Goal: Task Accomplishment & Management: Use online tool/utility

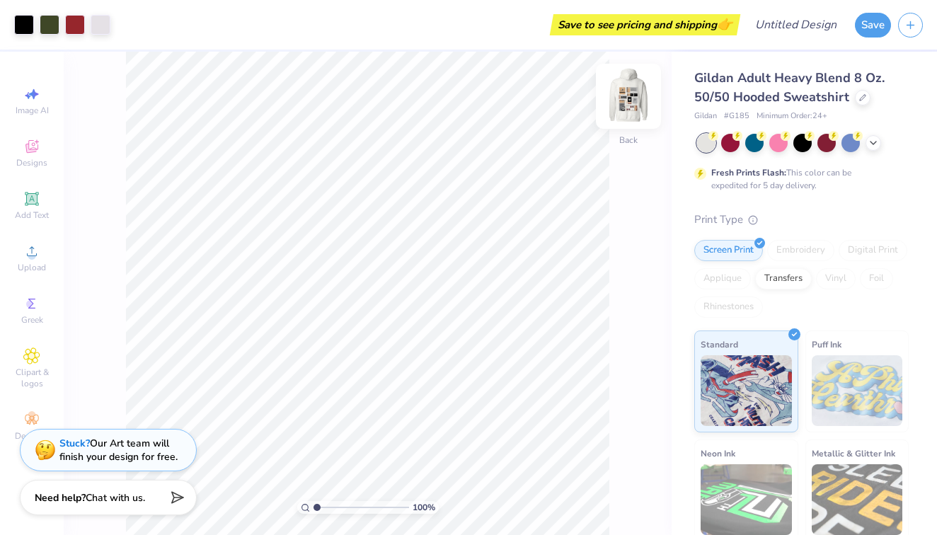
click at [630, 109] on img at bounding box center [628, 96] width 57 height 57
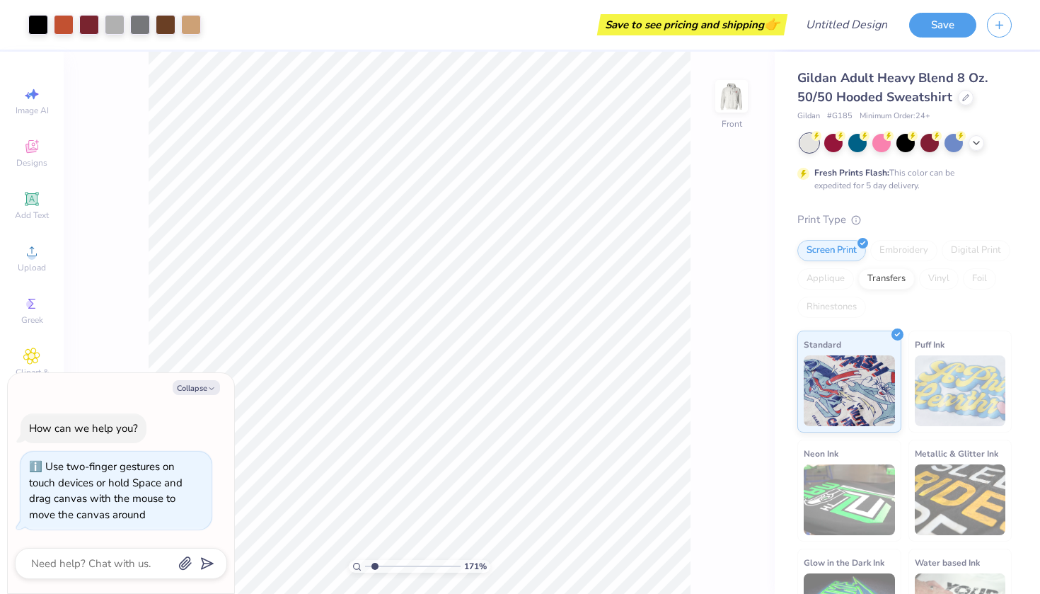
type input "1.71"
click at [375, 534] on input "range" at bounding box center [412, 566] width 95 height 13
type textarea "x"
type input "6.00"
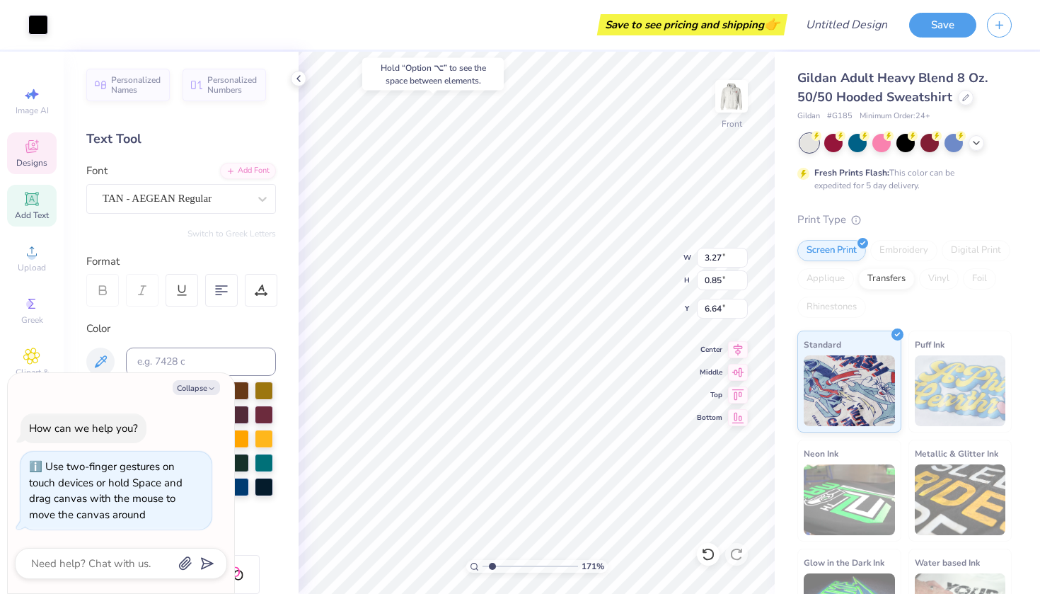
type textarea "x"
type input "6.61"
type textarea "x"
type textarea "[PERSON_NAME]"
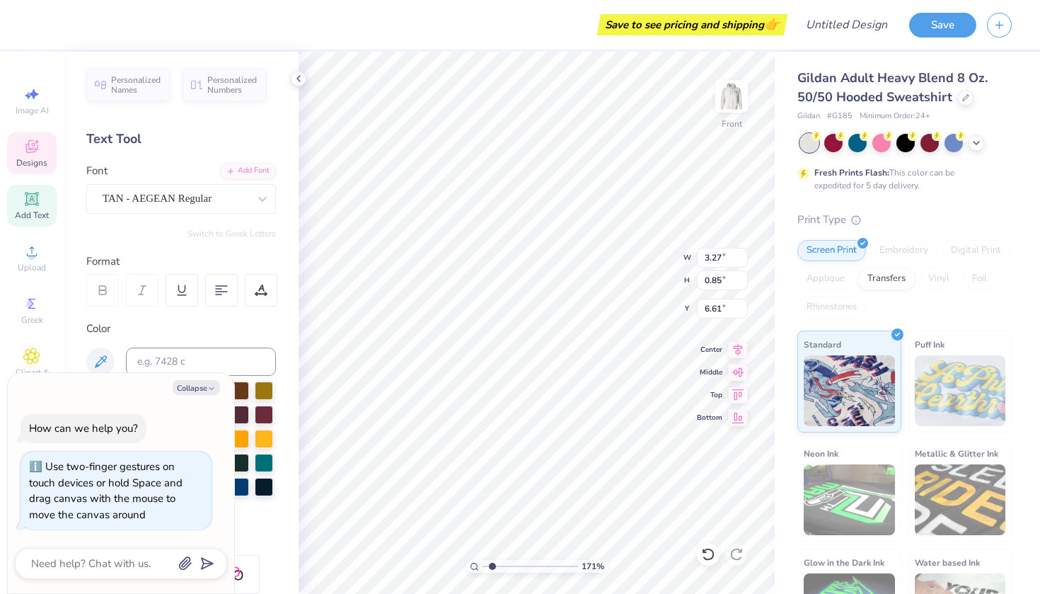
type textarea "x"
type textarea "gam"
type textarea "x"
type textarea "ga"
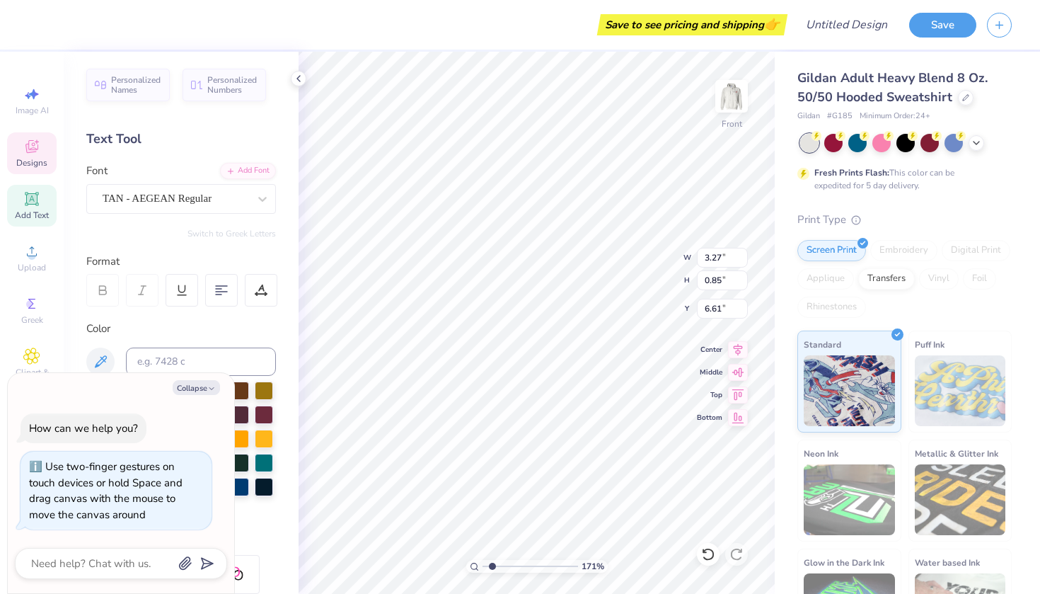
type textarea "x"
type textarea "g"
type textarea "x"
type textarea "s"
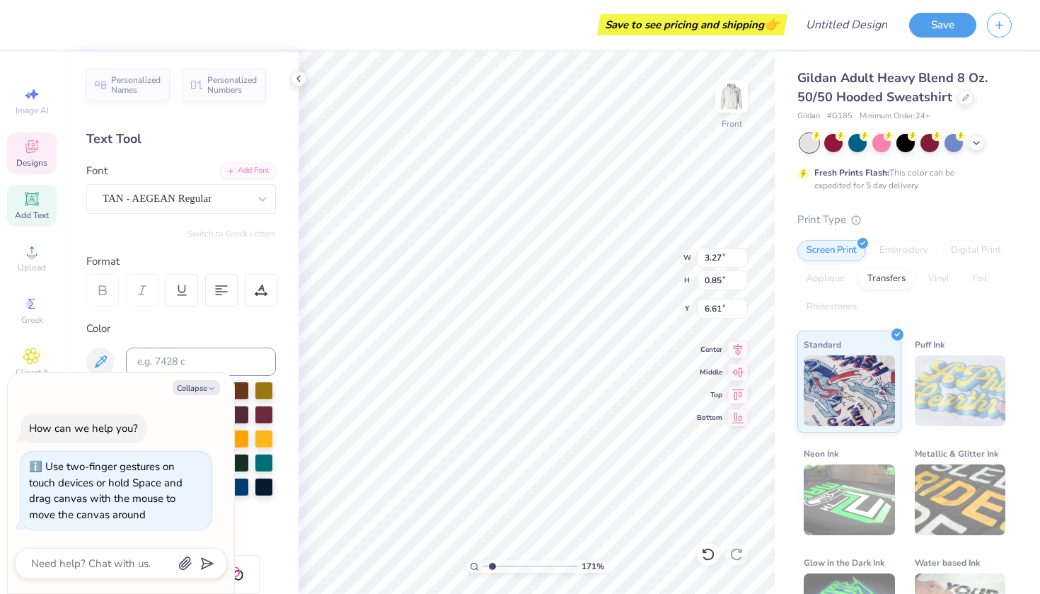
type textarea "x"
type textarea "si"
type textarea "x"
type textarea "sig"
type textarea "x"
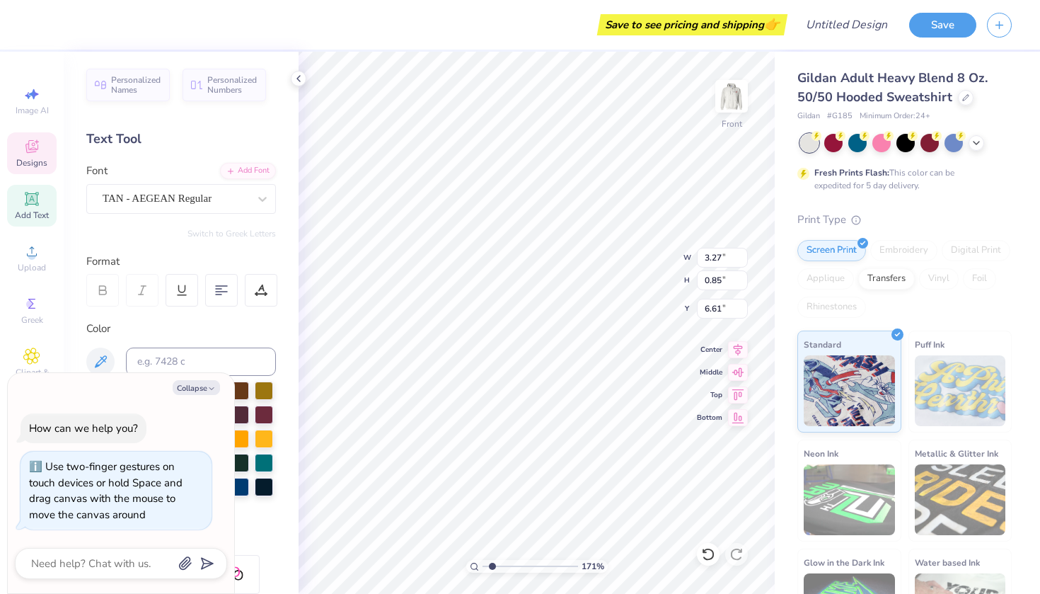
type textarea "sigm"
type textarea "x"
type textarea "sigma"
type textarea "x"
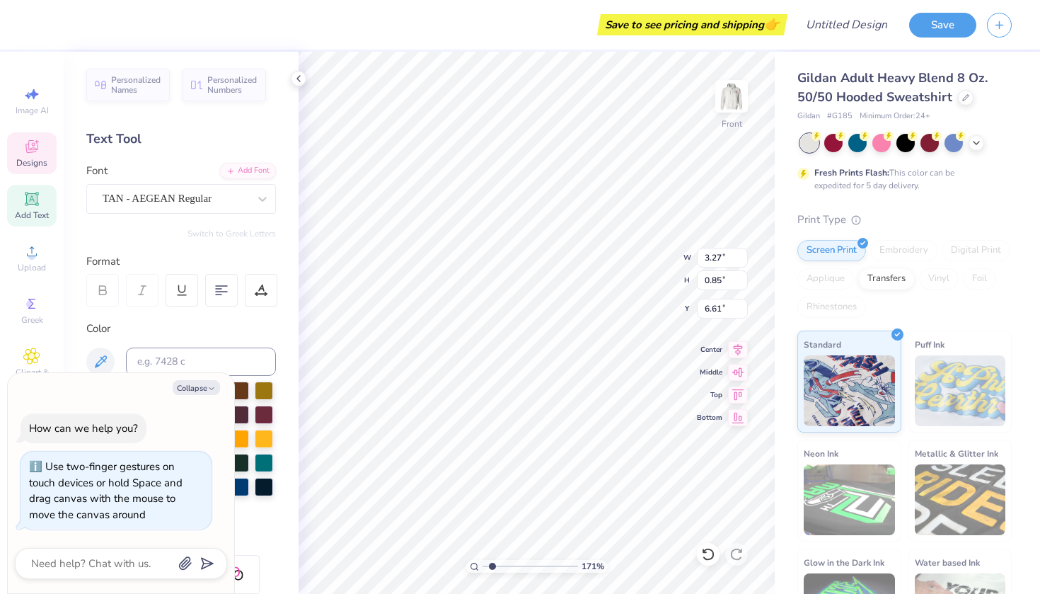
type input "3.28"
type input "1.04"
type input "7.47"
type textarea "x"
type textarea "phi"
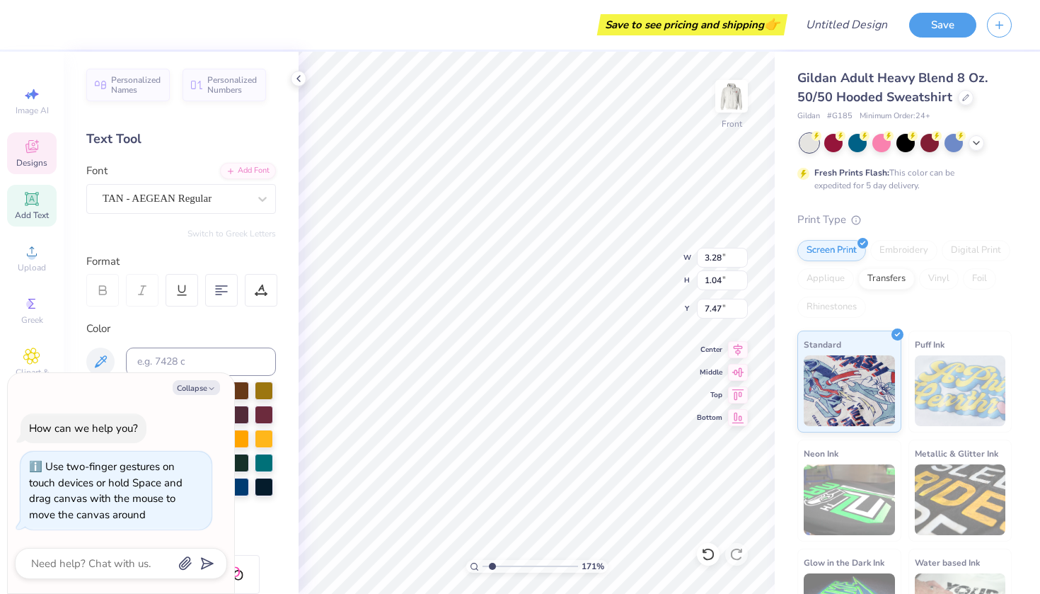
type textarea "x"
type textarea "phi"
type textarea "x"
type textarea "ph"
type textarea "x"
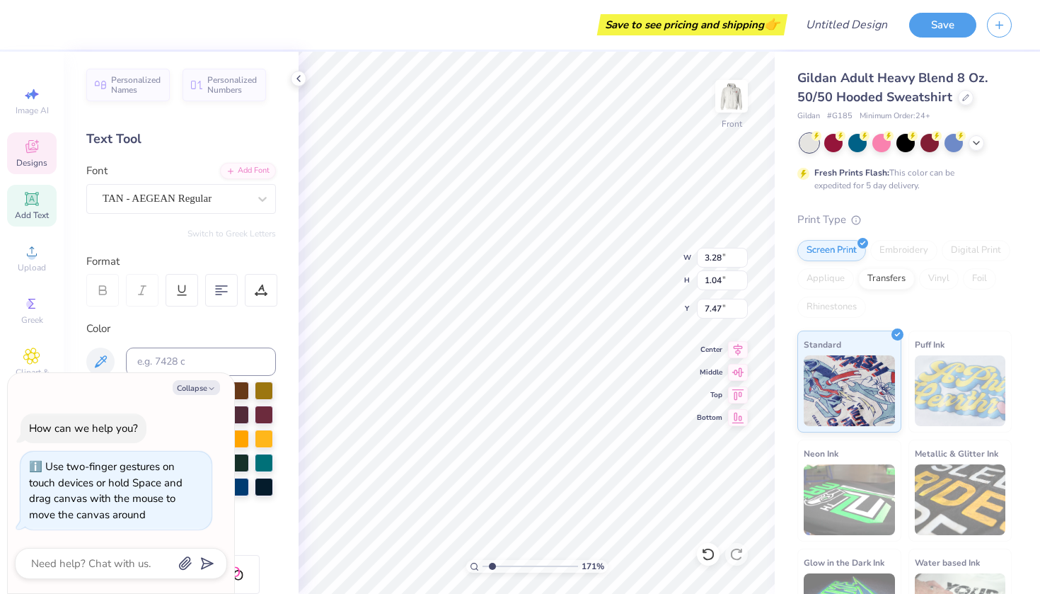
type textarea "p"
type textarea "x"
type textarea "d"
type textarea "x"
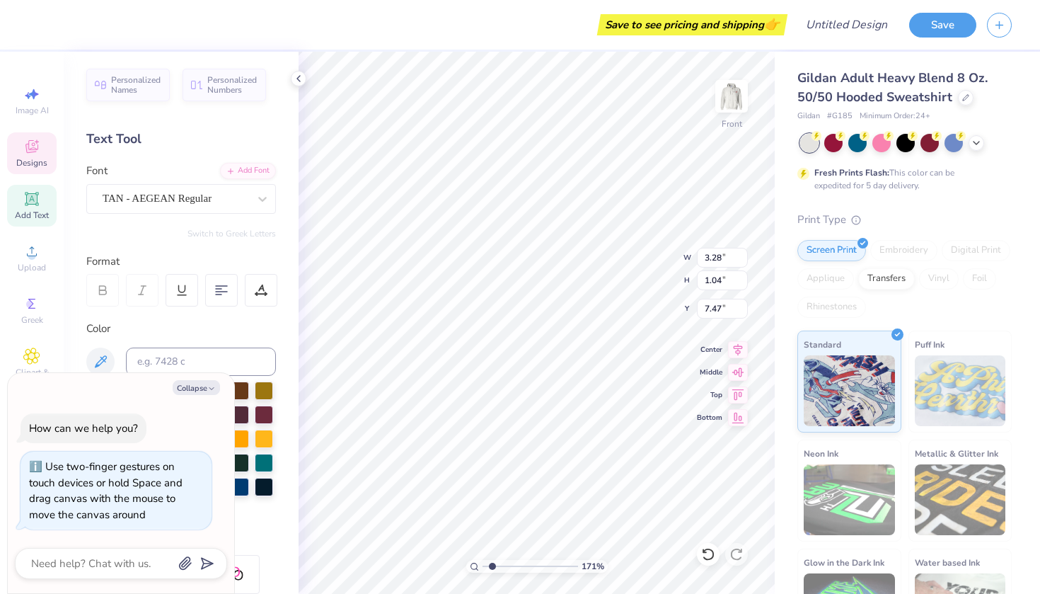
type textarea "de"
type textarea "x"
type textarea "del"
type textarea "x"
type textarea "delt"
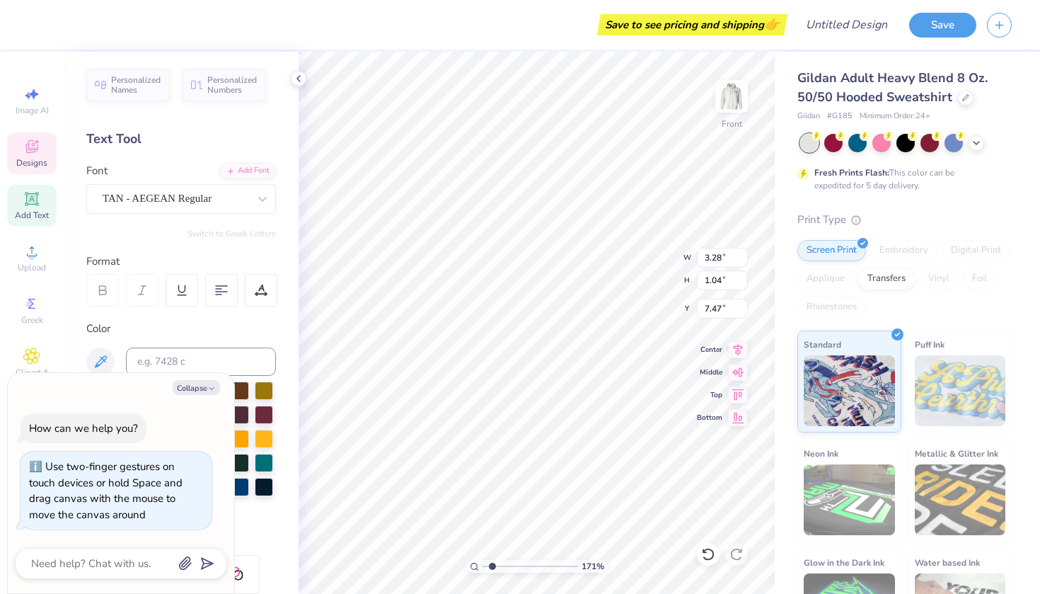
type textarea "x"
type textarea "delta"
type textarea "x"
type textarea "delta"
type textarea "x"
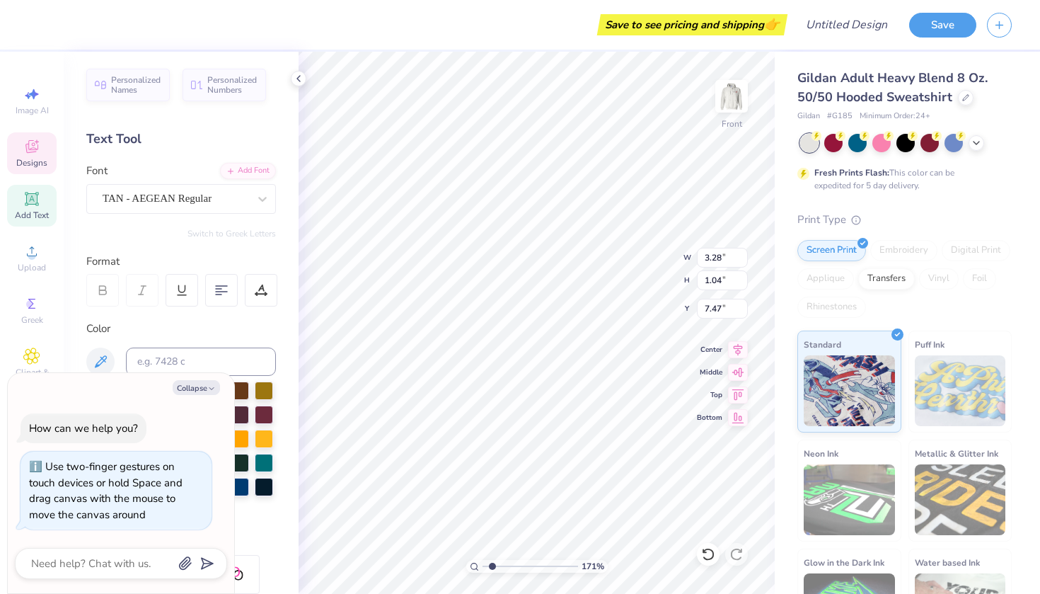
type textarea "delta t"
type textarea "x"
type textarea "delta ta"
type textarea "x"
type textarea "delta tau"
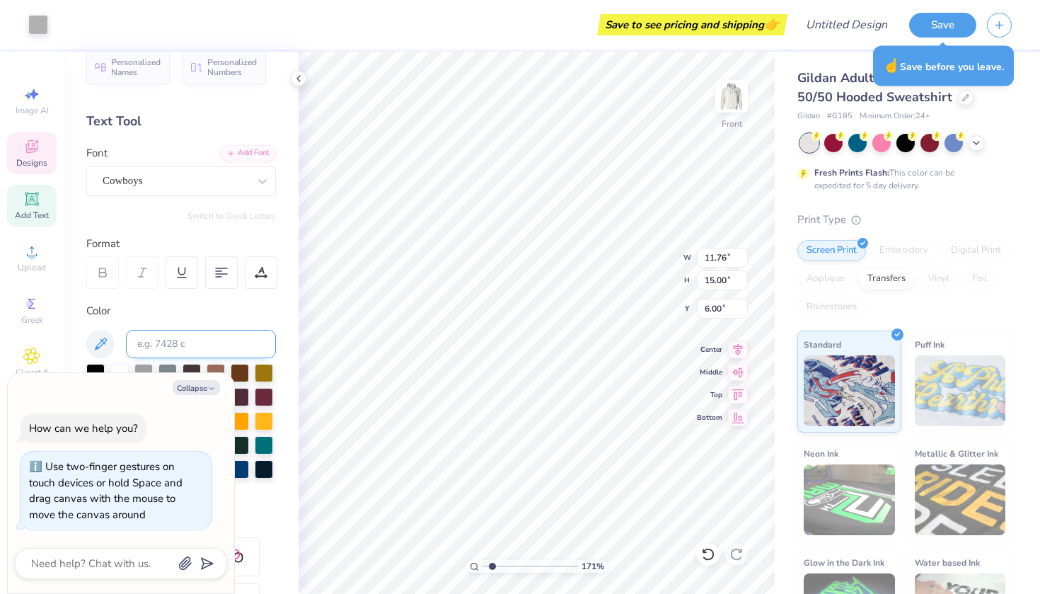
scroll to position [20, 0]
click at [44, 197] on div "Add Text" at bounding box center [32, 206] width 50 height 42
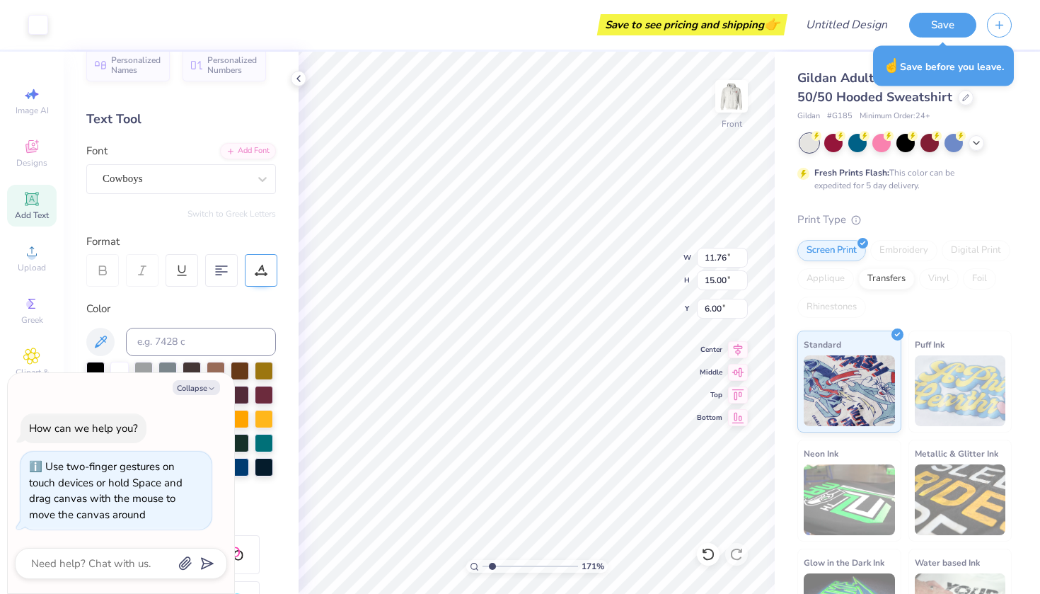
type textarea "x"
type input "6.58"
type input "1.91"
type input "15.05"
type textarea "x"
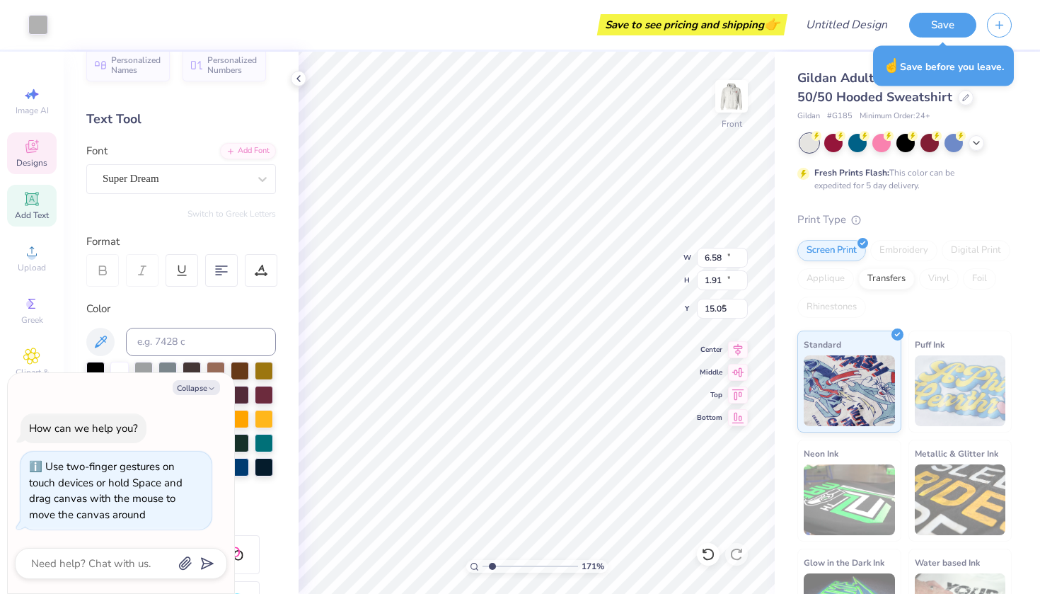
type input "11.76"
type input "15.00"
type input "6.00"
drag, startPoint x: 30, startPoint y: 207, endPoint x: 59, endPoint y: 209, distance: 28.4
click at [59, 209] on div "Image AI Designs Add Text Upload Greek Clipart & logos Decorate" at bounding box center [32, 323] width 64 height 542
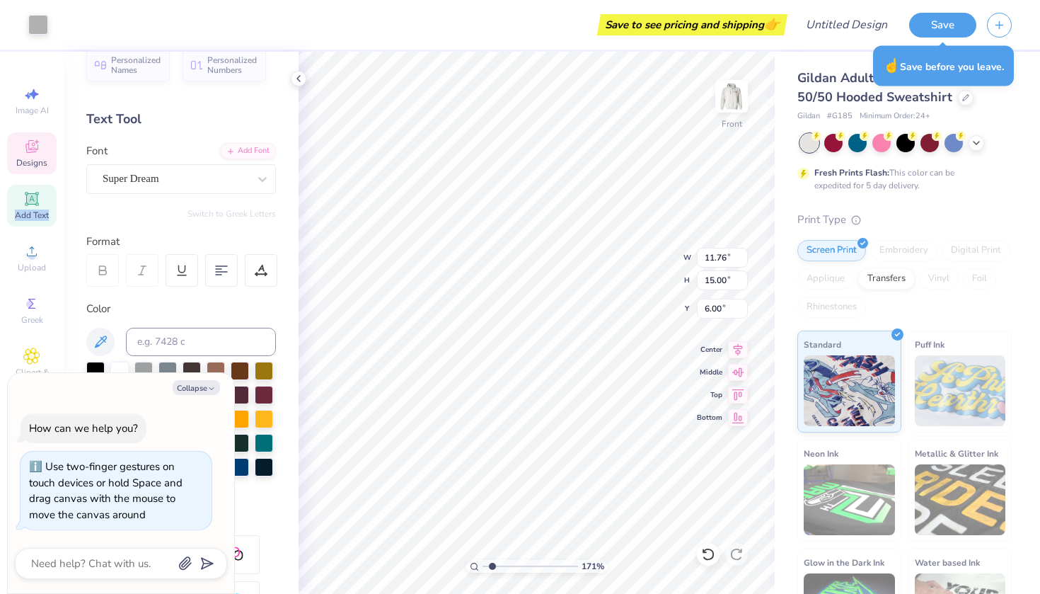
click at [42, 199] on div "Add Text" at bounding box center [32, 206] width 50 height 42
type textarea "x"
type input "6.58"
type input "1.91"
type input "15.05"
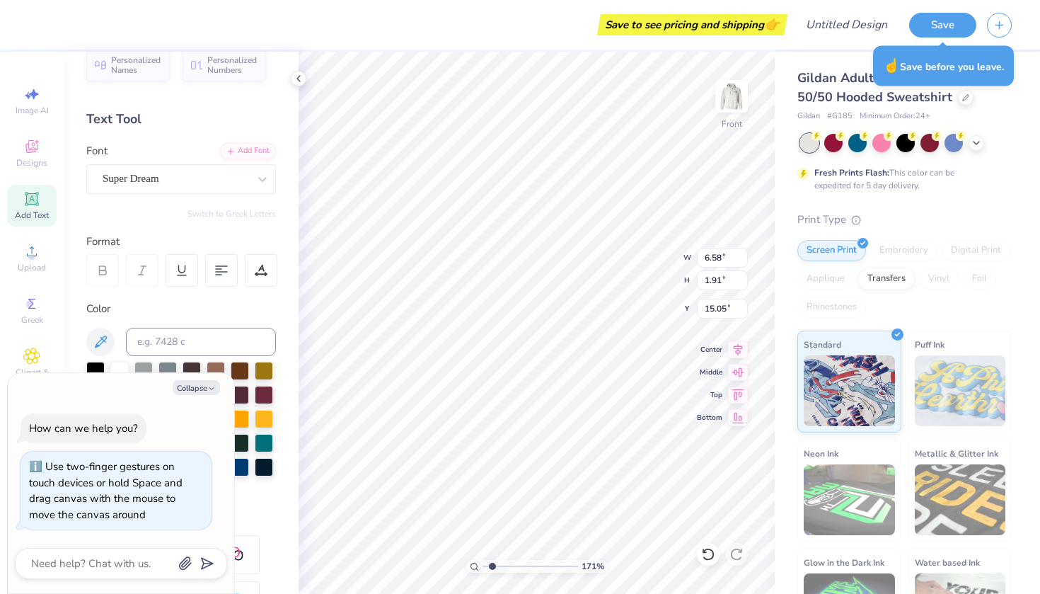
click at [39, 193] on icon at bounding box center [31, 198] width 17 height 17
type textarea "x"
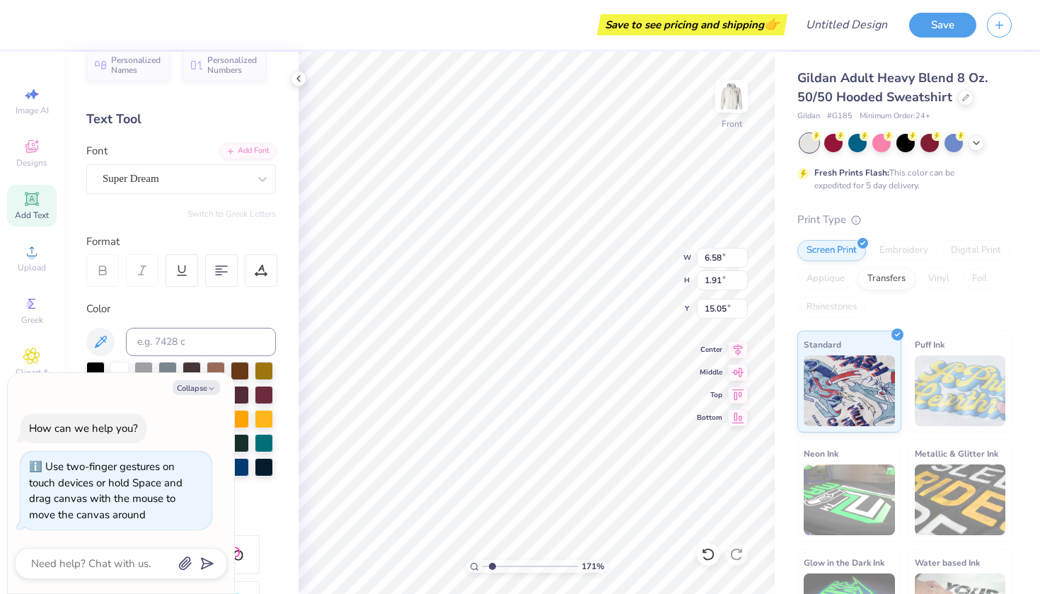
type textarea "TEX"
type textarea "x"
type textarea "TE"
type textarea "x"
type textarea "T"
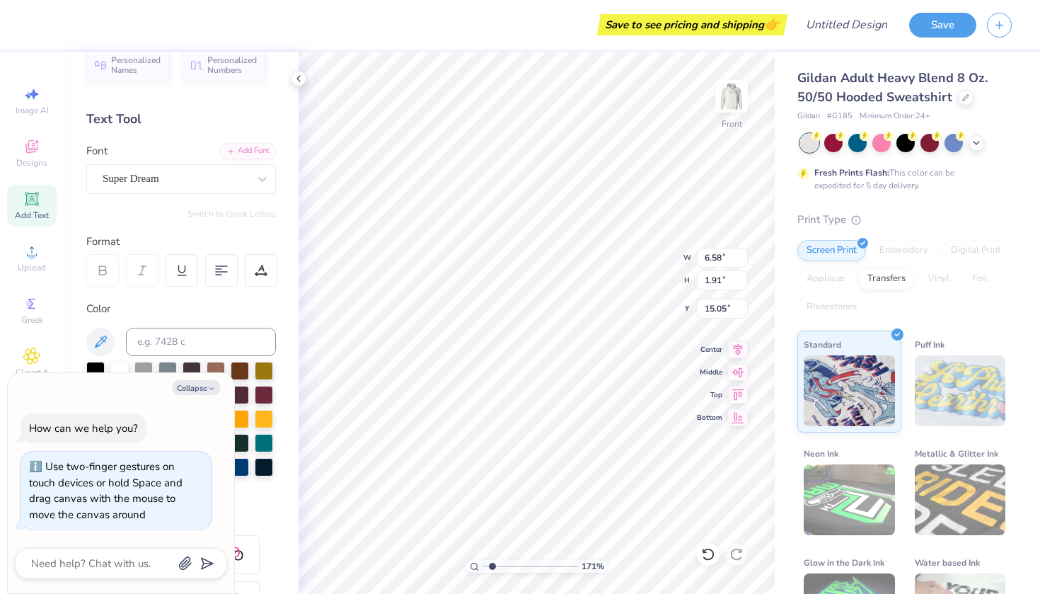
type textarea "x"
type textarea "TEX"
type textarea "x"
type textarea "TE"
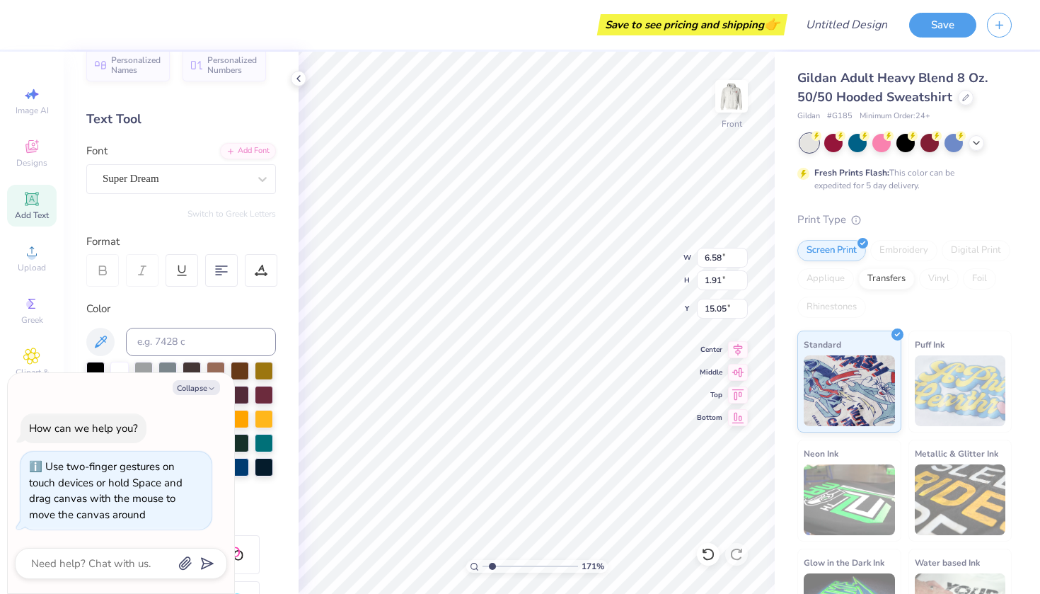
type textarea "x"
type textarea "T"
type textarea "x"
type textarea "TEX"
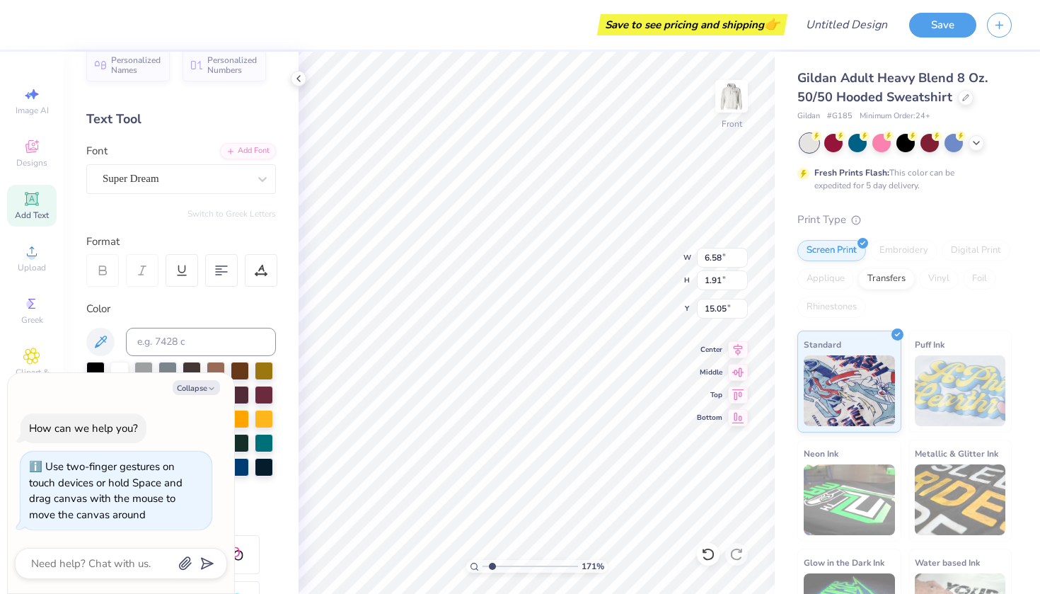
type textarea "x"
type textarea "TE"
type textarea "x"
type textarea "T"
type textarea "x"
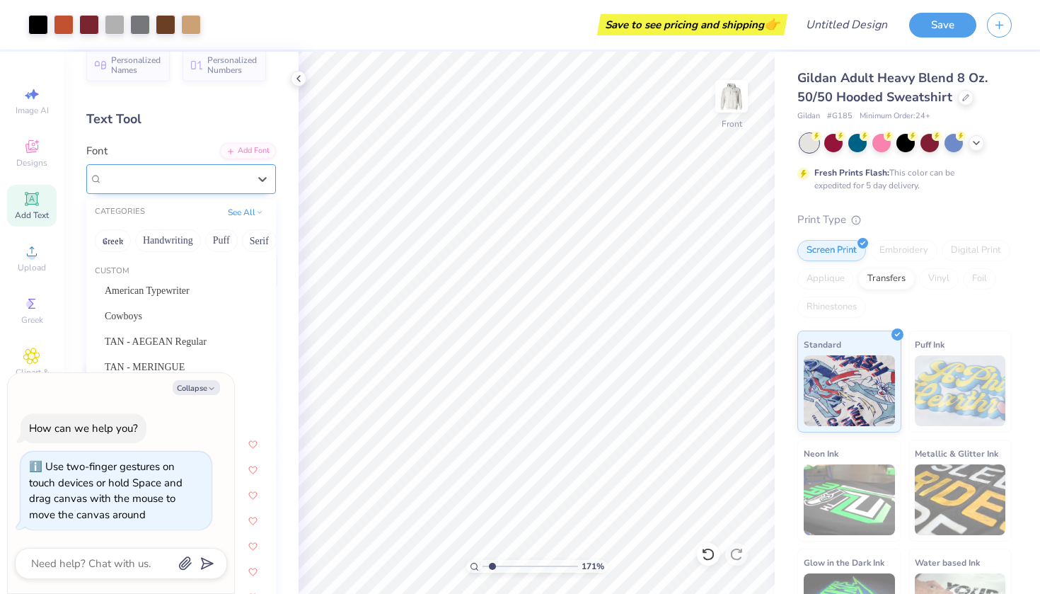
click at [159, 185] on span "Super Dream" at bounding box center [131, 178] width 57 height 16
click at [142, 316] on span "Cowboys" at bounding box center [123, 315] width 37 height 15
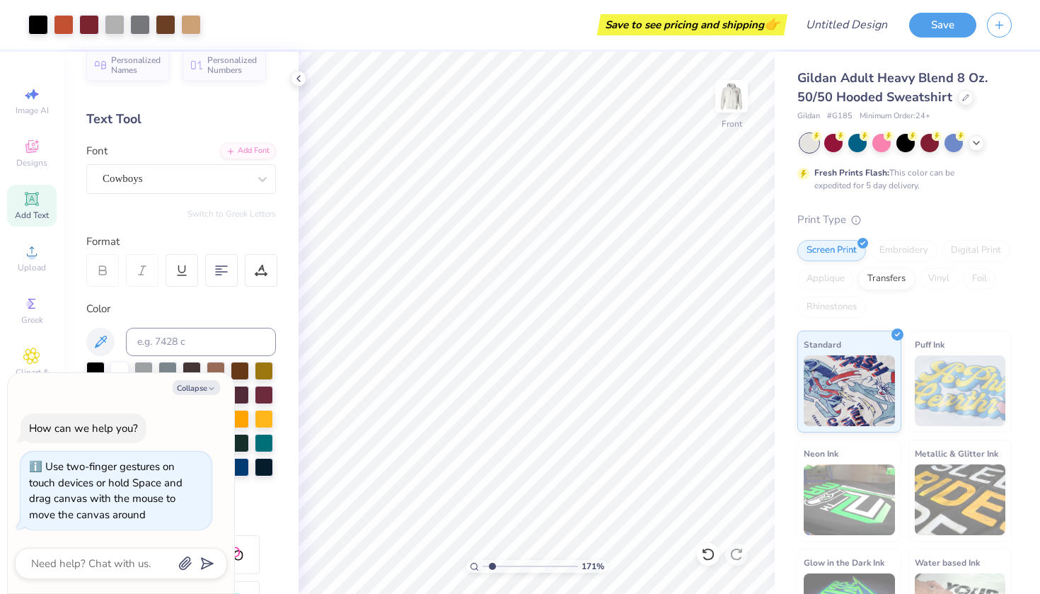
click at [37, 216] on span "Add Text" at bounding box center [32, 214] width 34 height 11
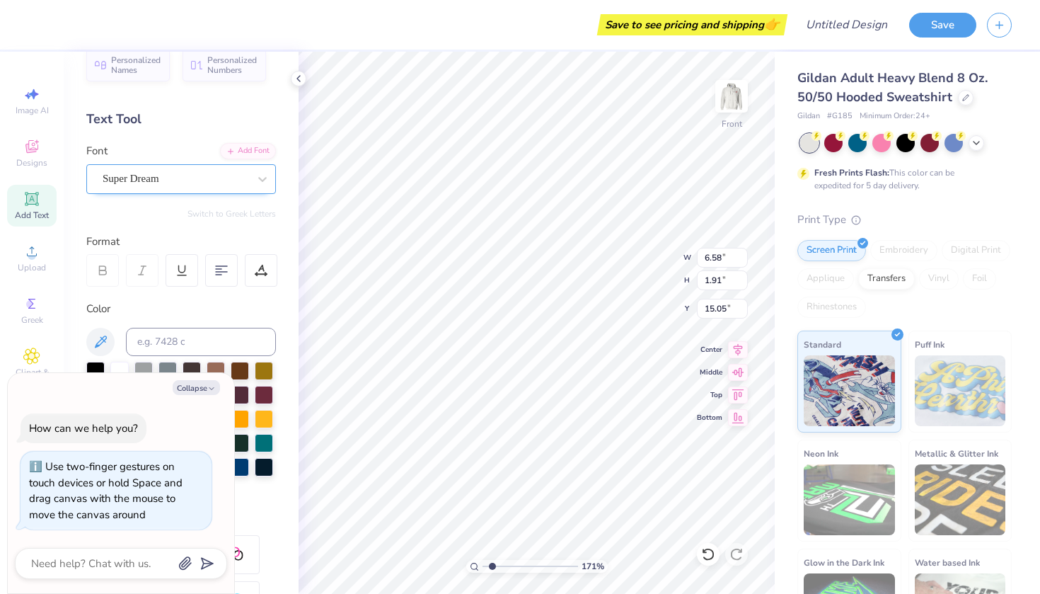
click at [233, 178] on div "Super Dream" at bounding box center [175, 179] width 149 height 22
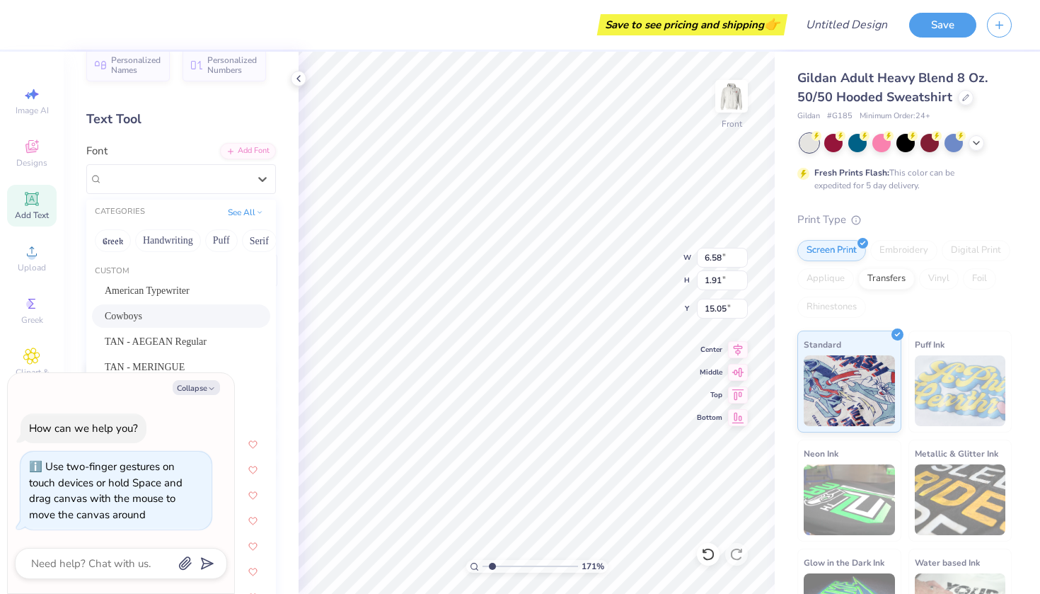
click at [189, 313] on div "Cowboys" at bounding box center [181, 315] width 153 height 15
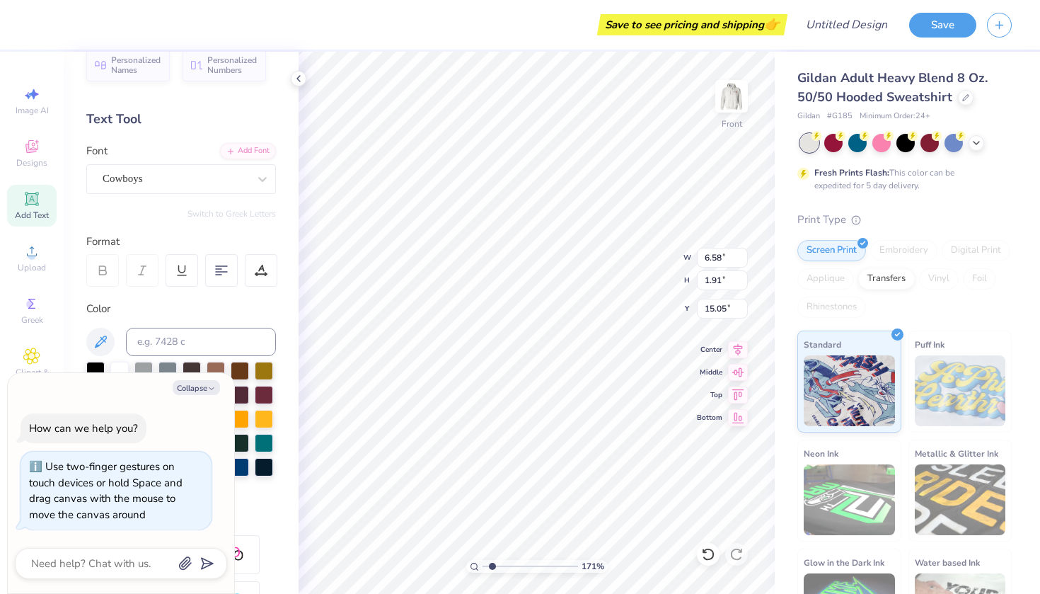
type textarea "x"
type input "9.61"
type input "2.57"
type input "14.71"
type textarea "x"
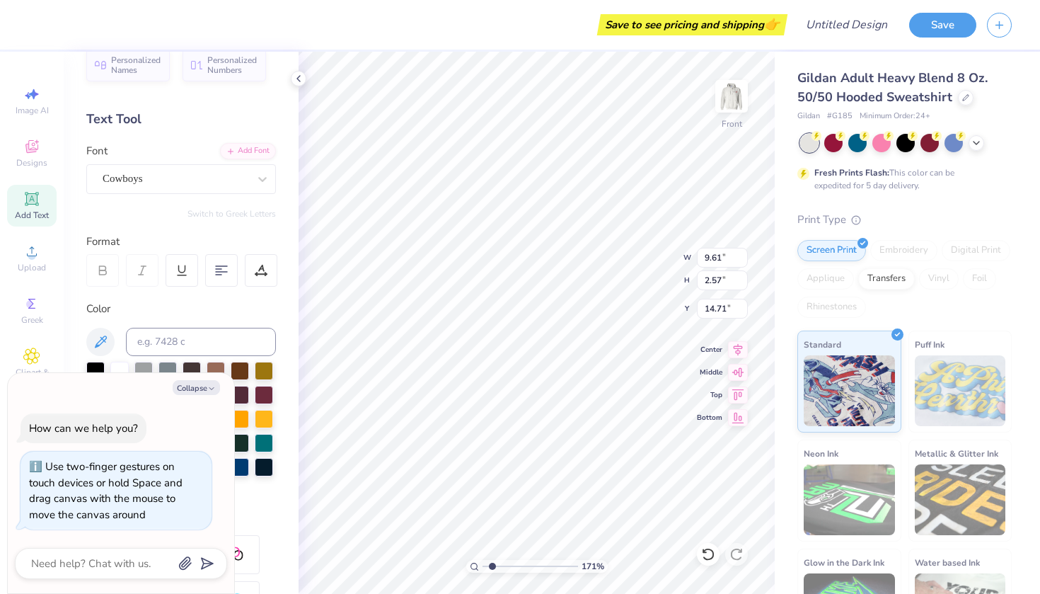
type textarea "TEX"
type textarea "x"
type textarea "TE"
type textarea "x"
type textarea "T"
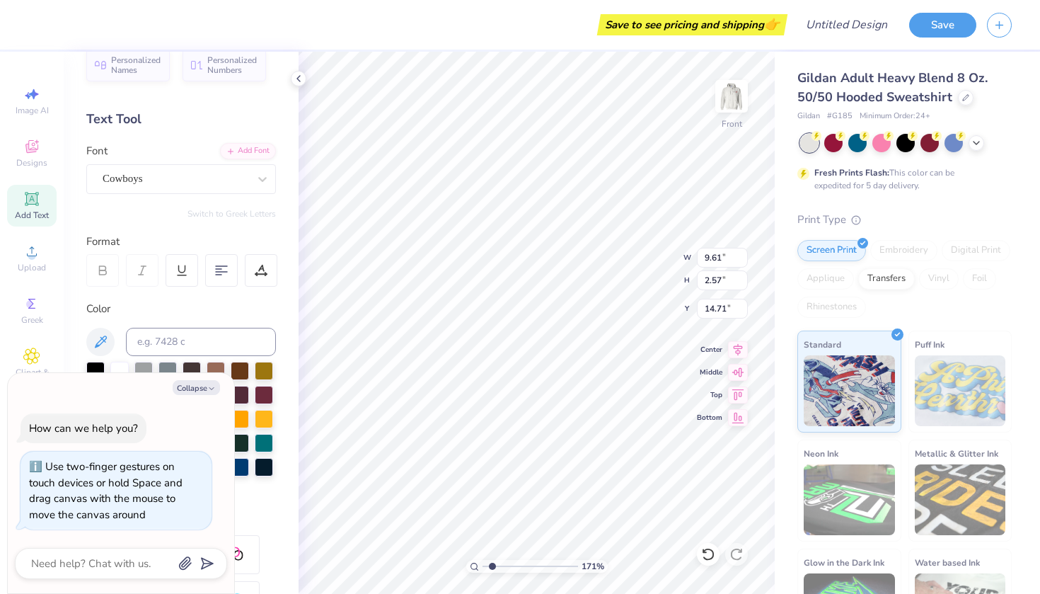
type textarea "x"
type textarea "s"
type textarea "x"
type textarea "sd"
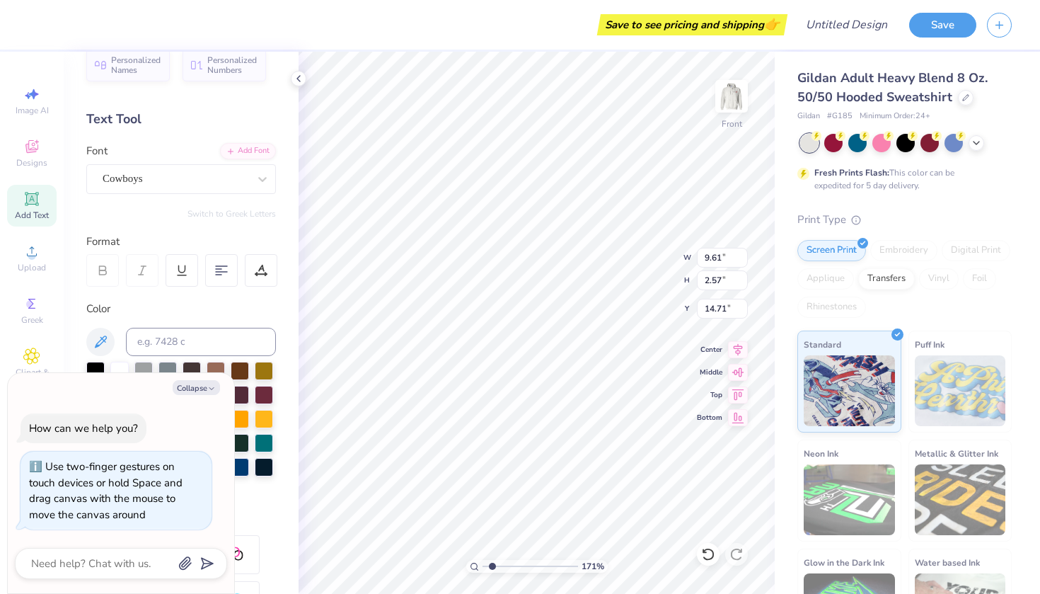
type textarea "x"
type textarea "sdt"
type textarea "x"
type input "11.76"
type input "15.00"
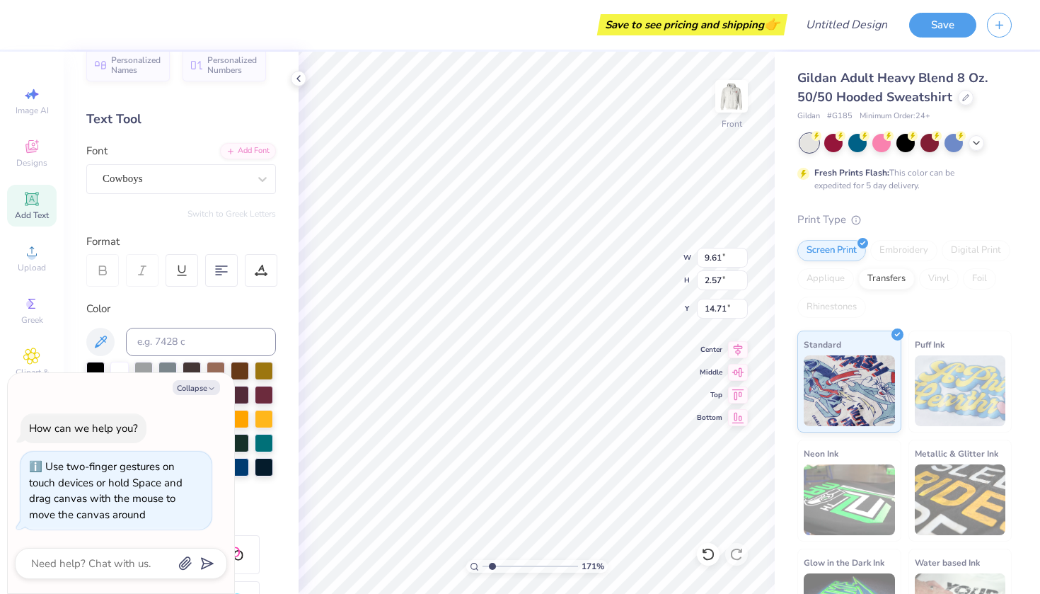
type input "6.00"
type textarea "x"
type input "10.81"
type textarea "x"
type input "3.92"
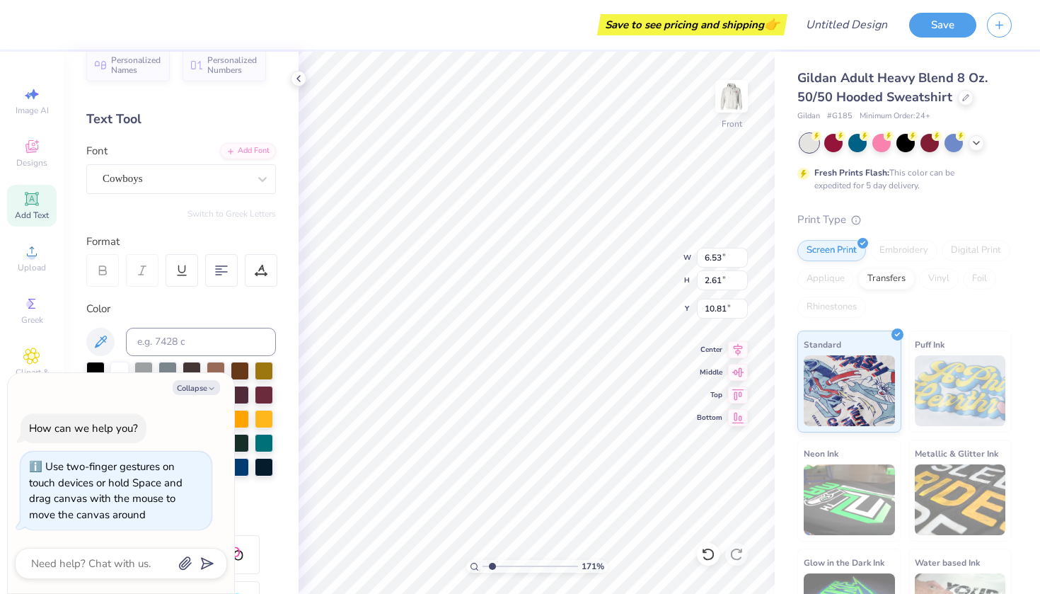
type input "1.57"
type input "11.85"
type textarea "x"
type input "11.43"
type textarea "x"
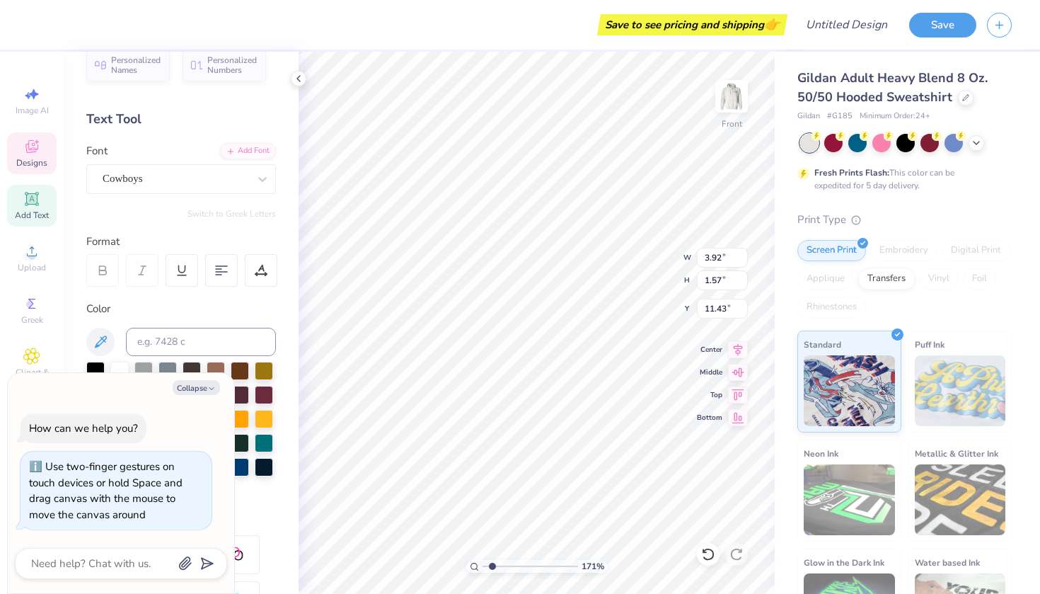
type input "11.76"
type input "15.00"
type input "6.00"
type textarea "x"
type input "3.92"
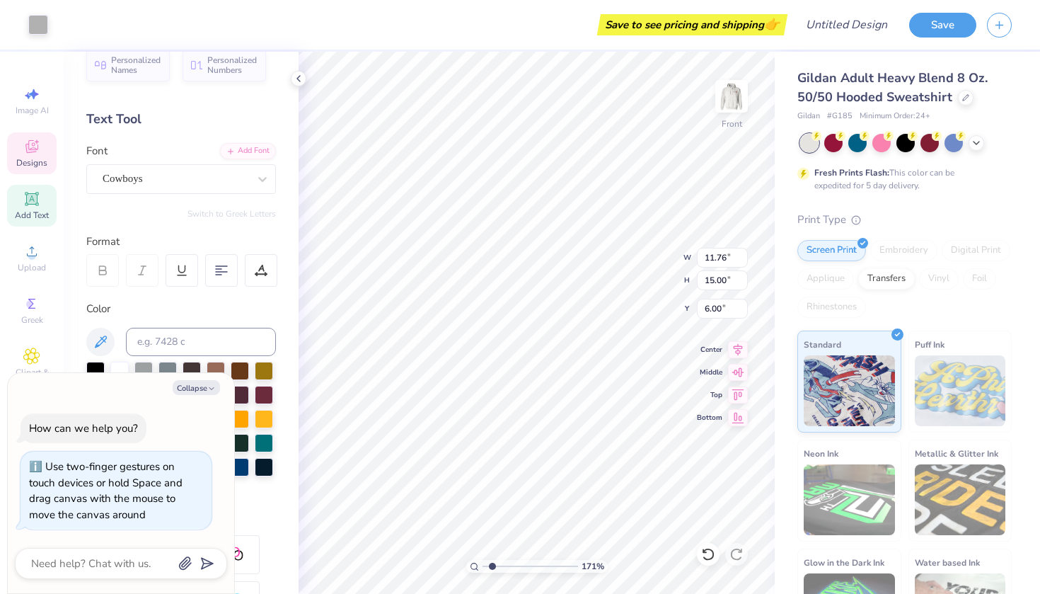
type input "1.57"
type input "11.43"
type textarea "x"
type input "2.99"
type input "1.19"
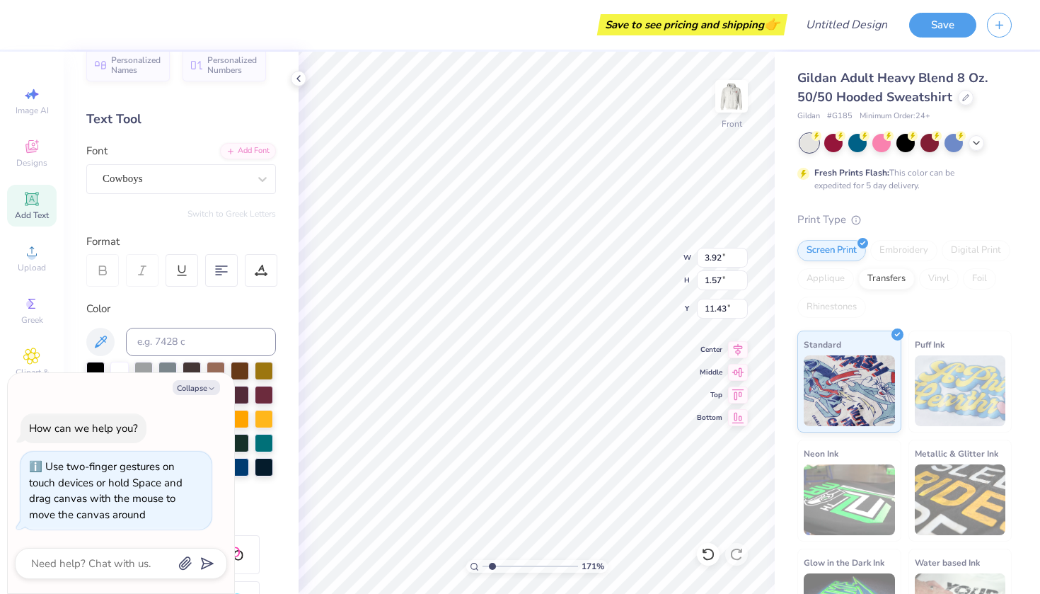
type input "11.81"
type textarea "x"
type textarea "gamma ph"
type textarea "x"
type textarea "gamma p"
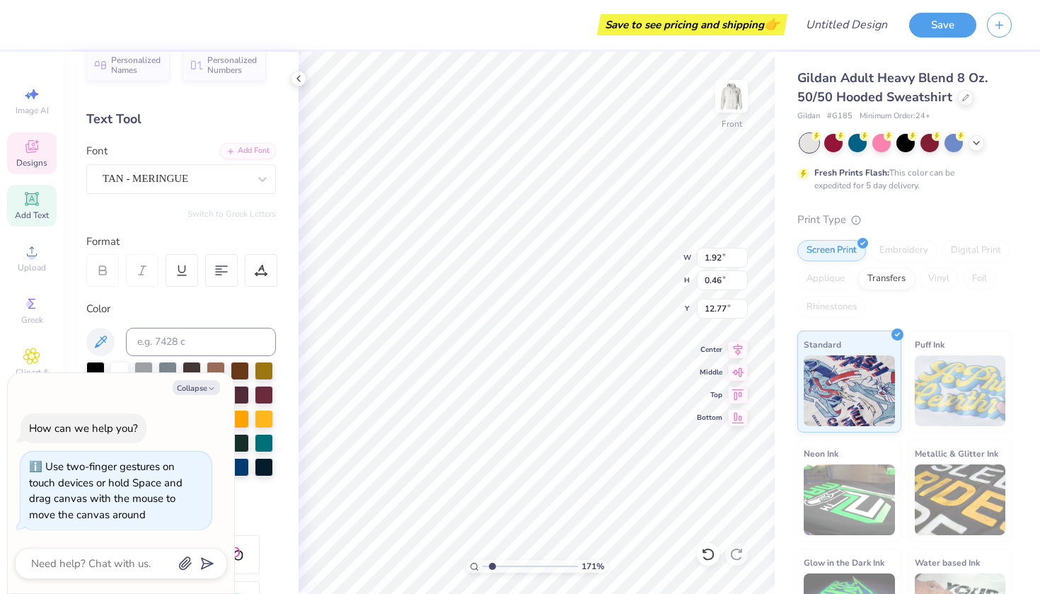
type textarea "x"
type textarea "gamma"
type textarea "x"
type textarea "gamma"
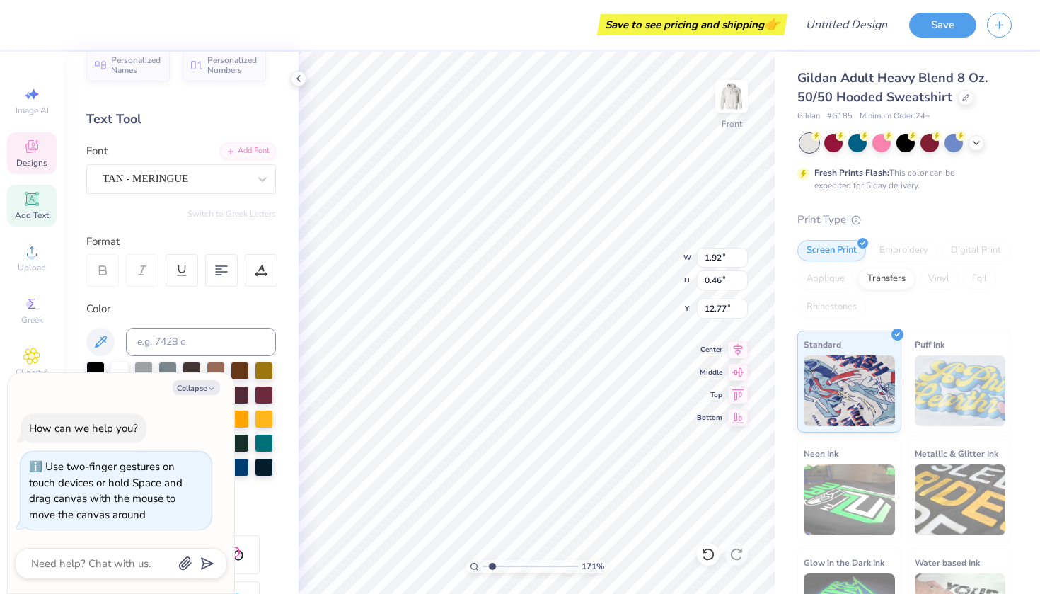
type textarea "x"
type textarea "[PERSON_NAME]"
type textarea "x"
type textarea "gam"
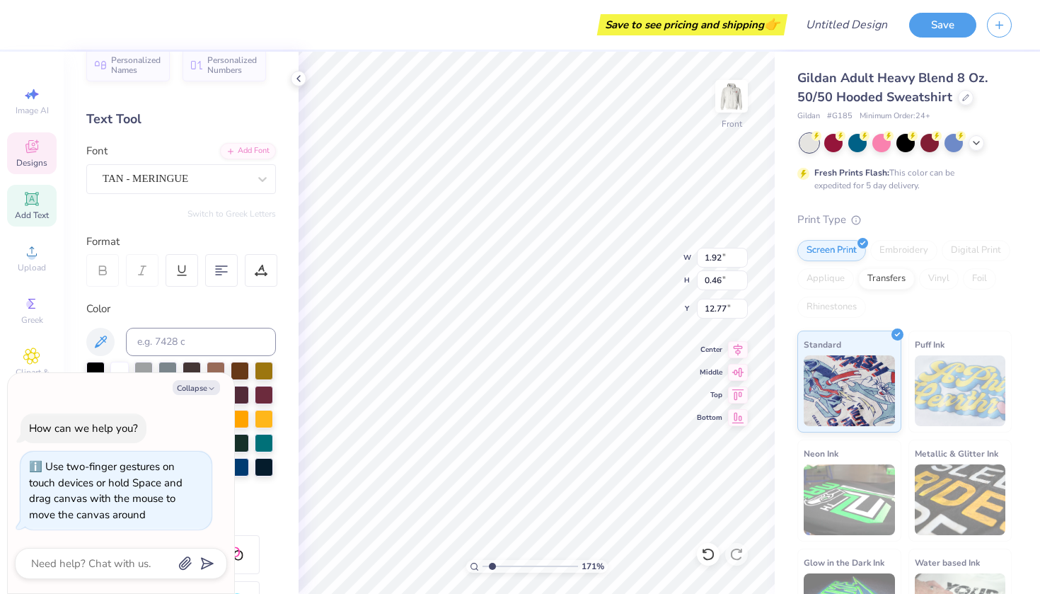
type textarea "x"
type textarea "ga"
type textarea "x"
type textarea "g"
type textarea "x"
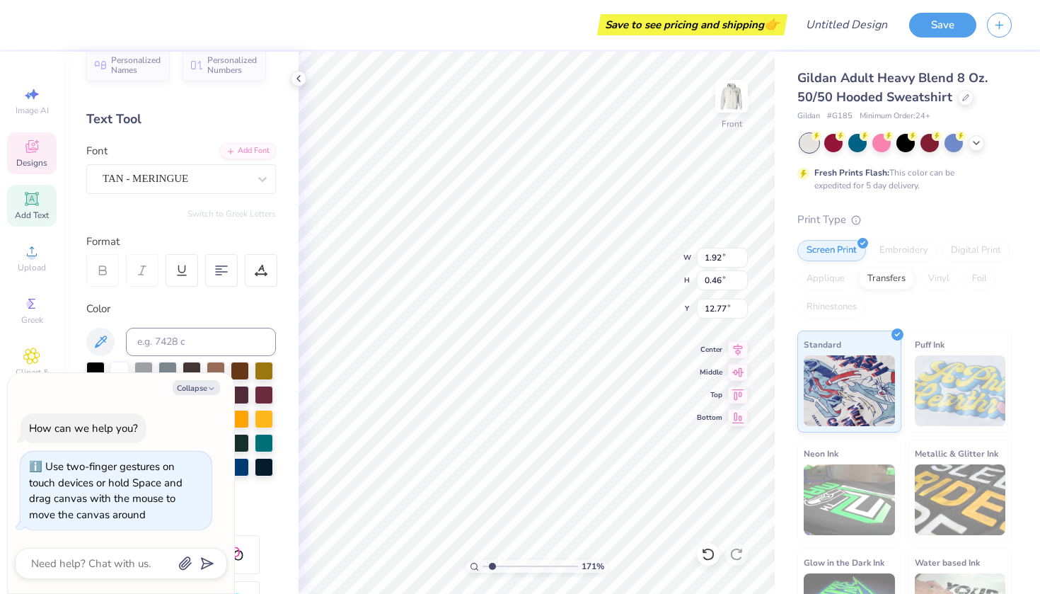
type textarea "x"
type textarea "s"
type textarea "x"
type textarea "si"
type textarea "x"
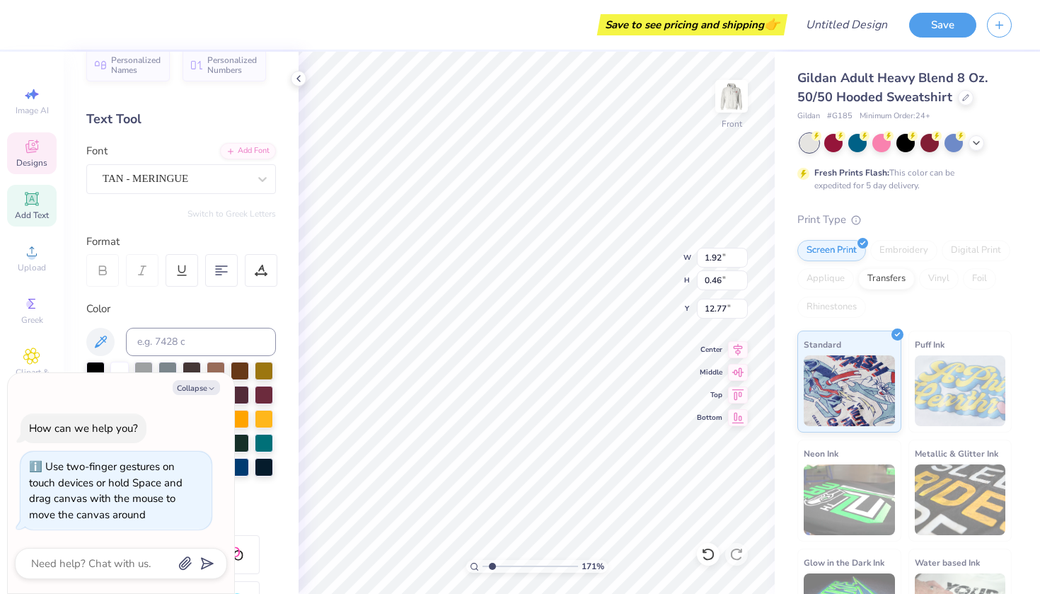
type textarea "s"
type textarea "x"
type textarea "g"
type textarea "x"
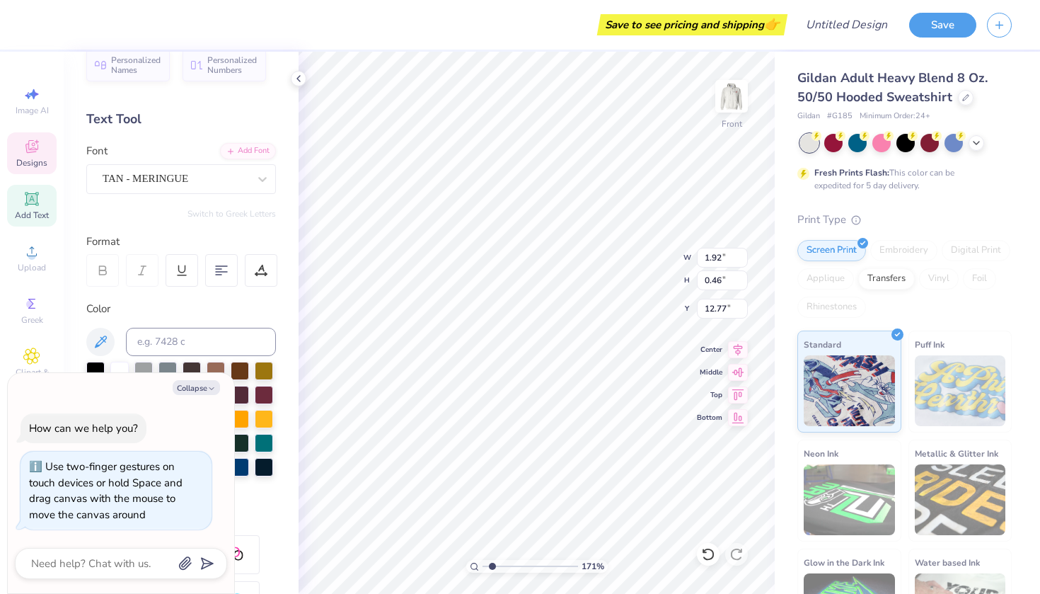
type textarea "ga"
type textarea "x"
type textarea "gam"
type textarea "x"
type textarea "[PERSON_NAME]"
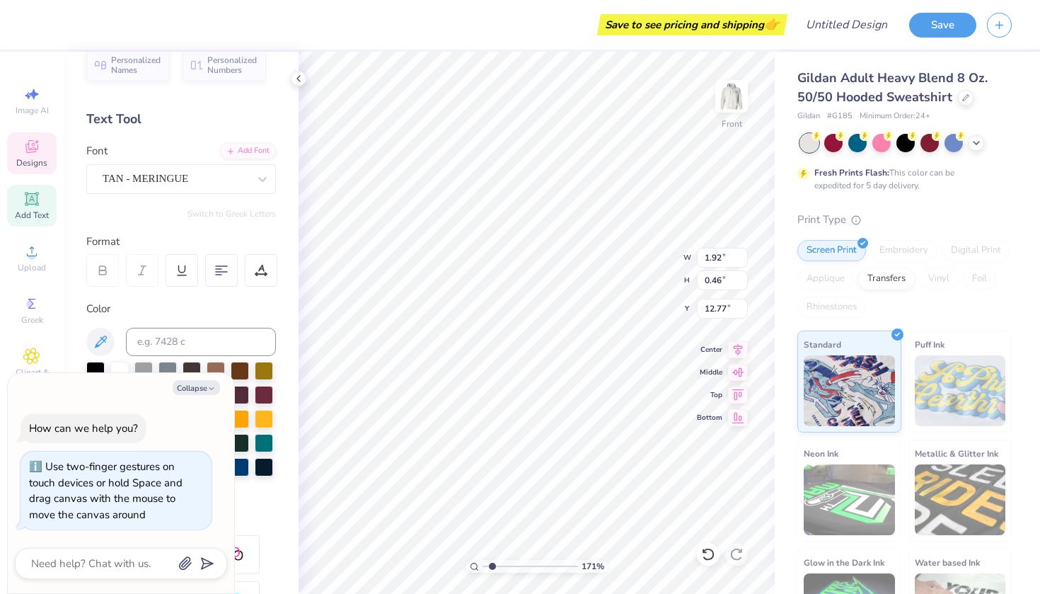
scroll to position [0, 1]
type textarea "x"
type textarea "gamma"
type textarea "x"
type textarea "gamma"
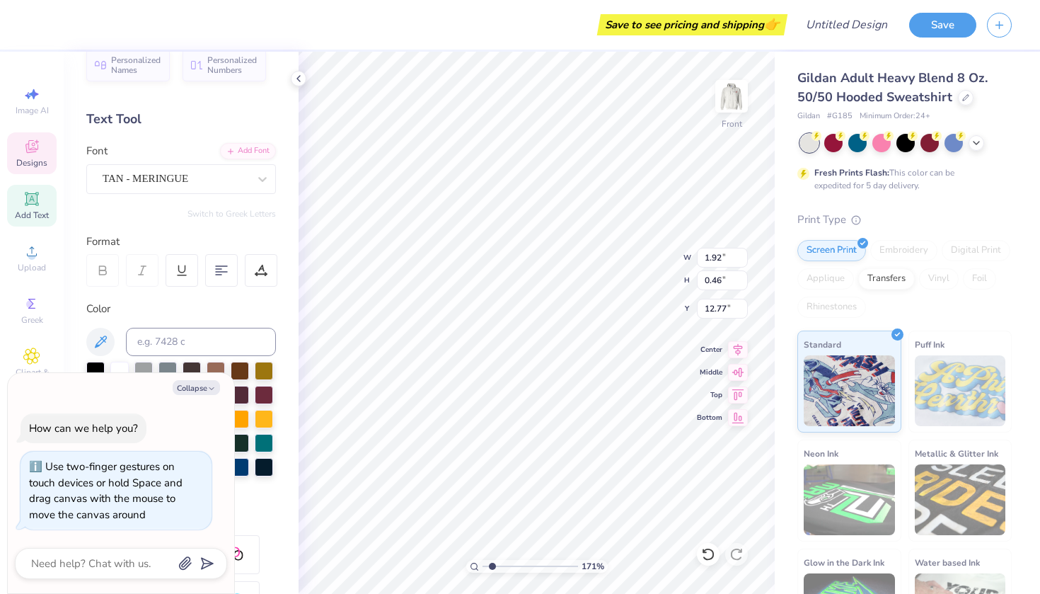
scroll to position [0, 1]
type textarea "x"
type textarea "gamma u"
type textarea "x"
type textarea "gamma up"
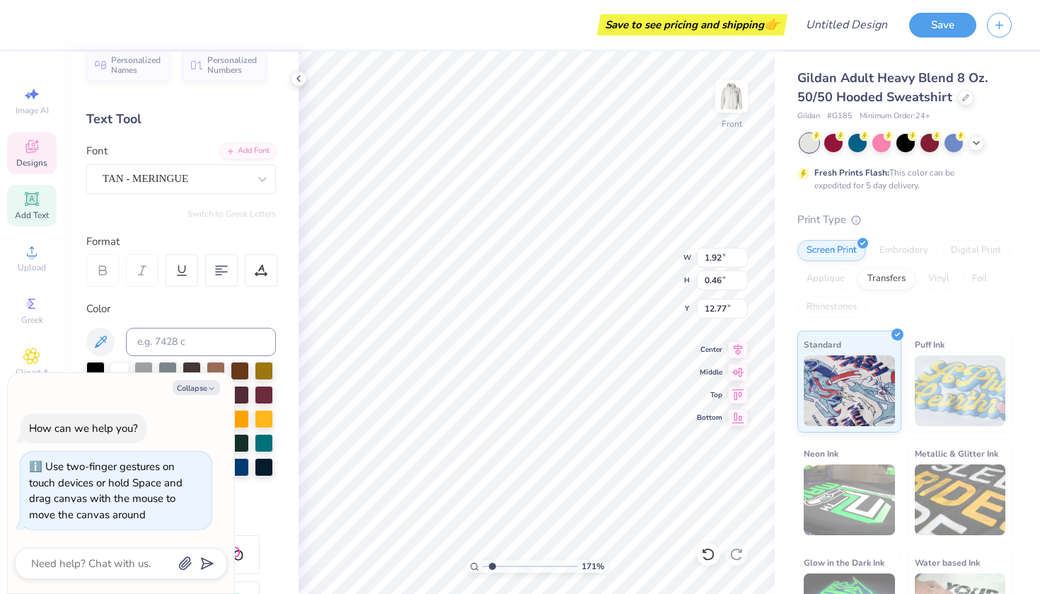
type textarea "x"
type textarea "gamma ups"
type textarea "x"
type textarea "gamma upsu"
type textarea "x"
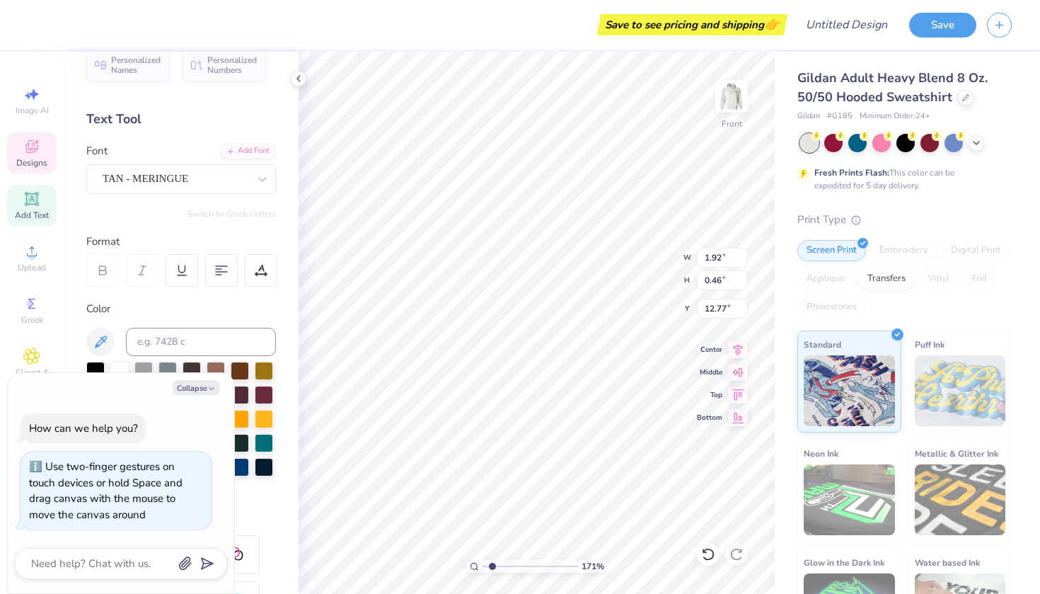
type textarea "gamma ups"
type textarea "x"
type textarea "gamma upsi"
type textarea "x"
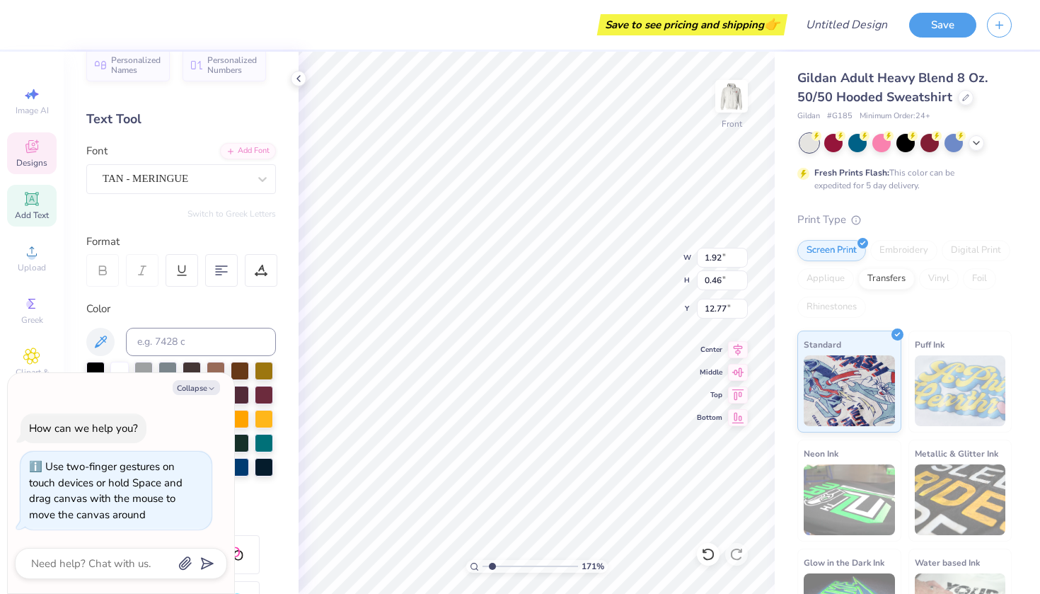
type textarea "gamma upsil"
type textarea "x"
type textarea "gamma upsilo"
type textarea "x"
type textarea "gamma upsilon"
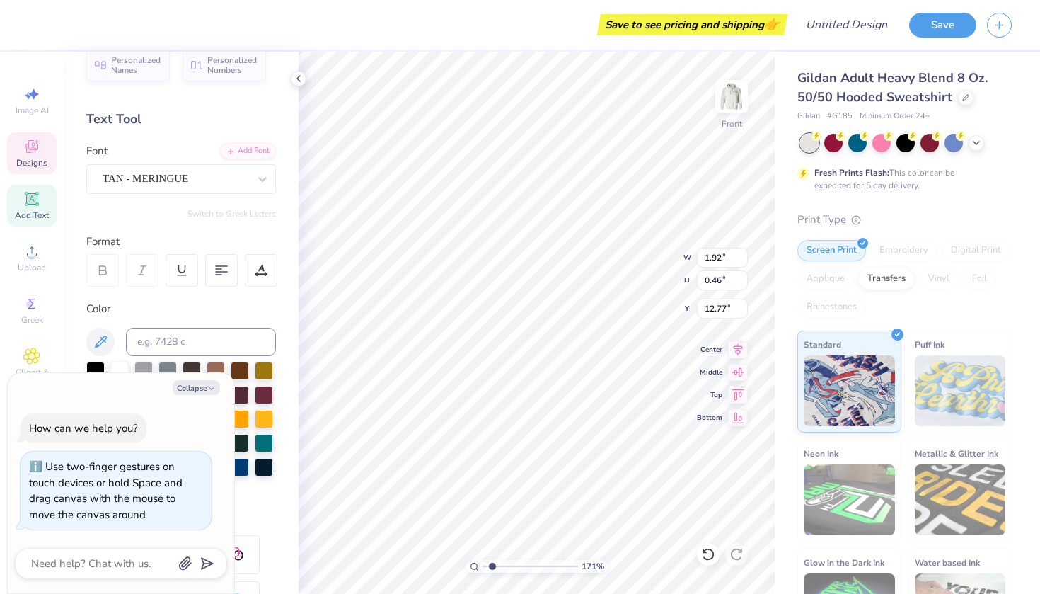
scroll to position [0, 4]
type textarea "x"
type input "2.44"
type input "0.39"
type input "17.13"
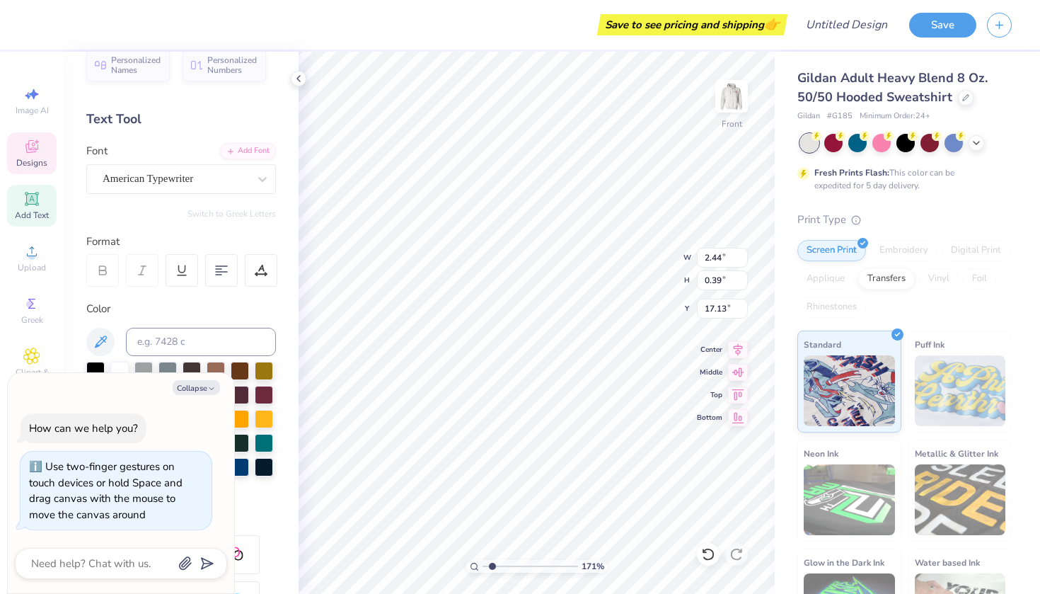
scroll to position [0, 2]
type textarea "x"
type textarea "to be a gph"
type textarea "x"
type textarea "to be a gp"
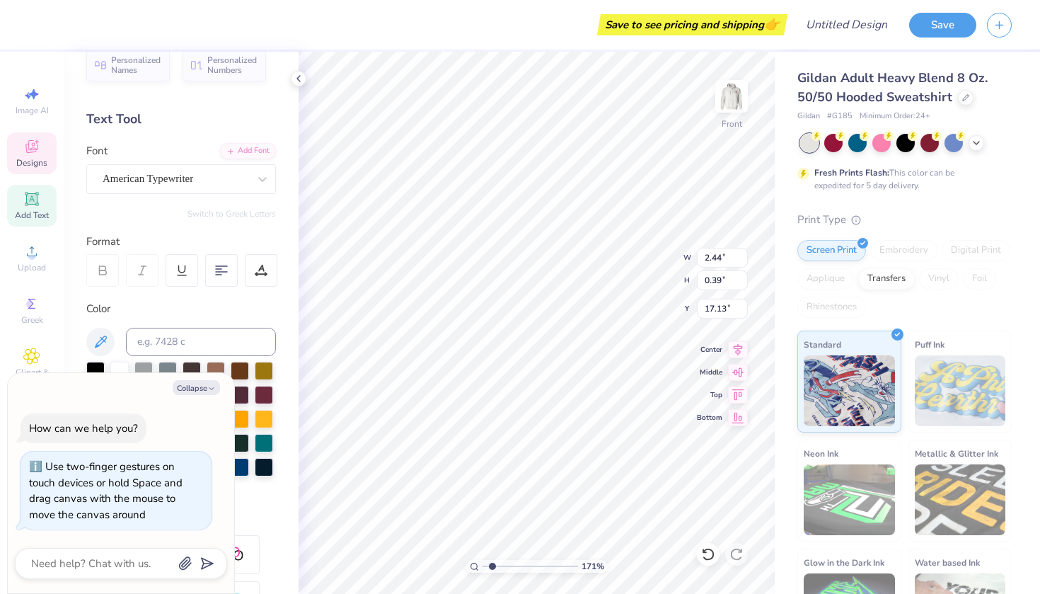
type textarea "x"
click at [809, 141] on div at bounding box center [809, 143] width 18 height 18
click at [808, 149] on div at bounding box center [809, 143] width 18 height 18
click at [811, 146] on div at bounding box center [809, 143] width 18 height 18
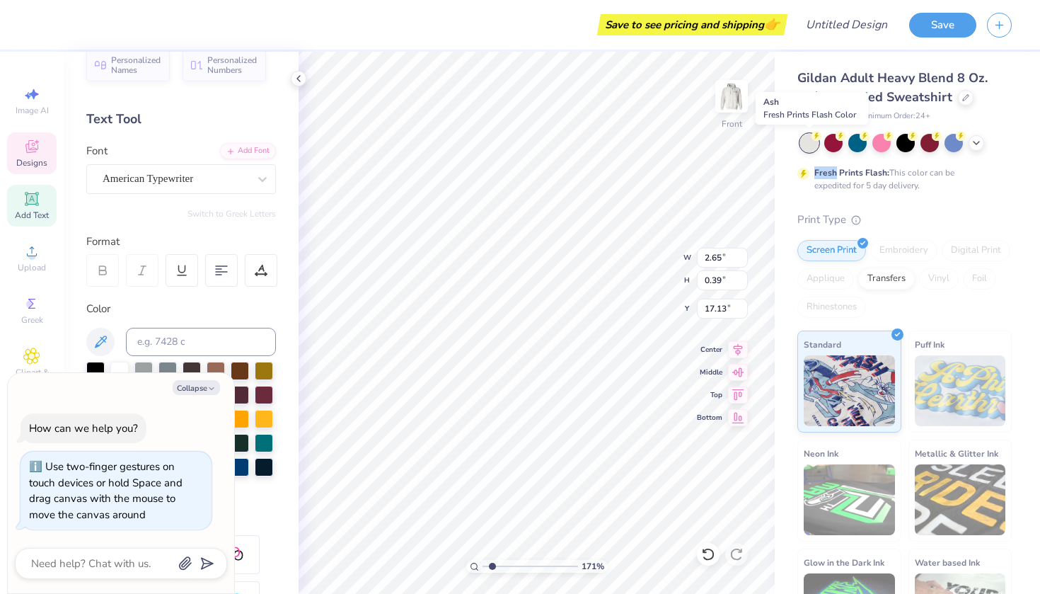
click at [811, 146] on div at bounding box center [809, 143] width 18 height 18
click at [207, 385] on button "Collapse" at bounding box center [196, 387] width 47 height 15
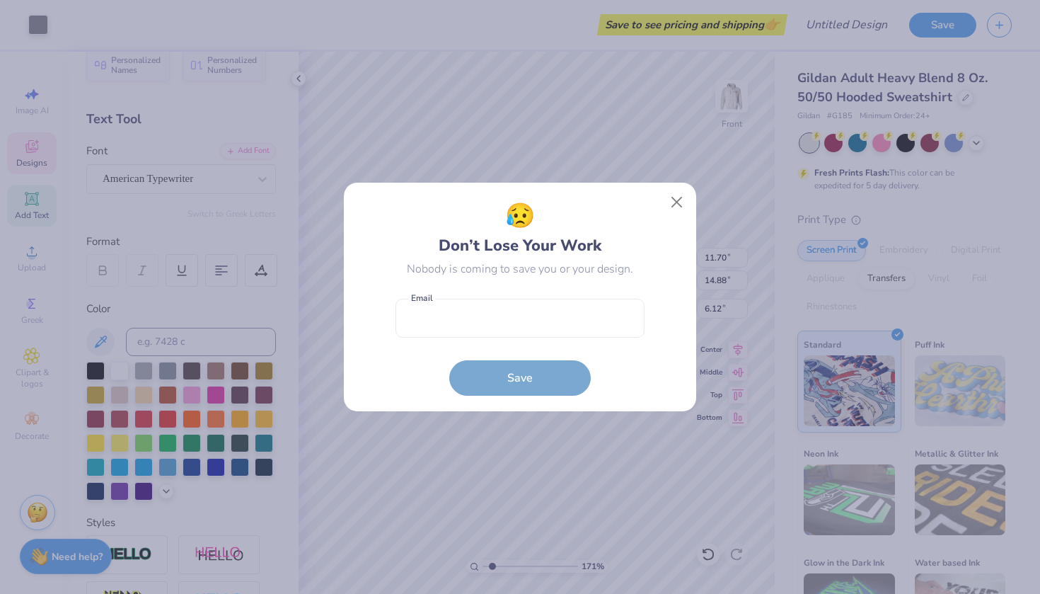
click at [424, 413] on div "😥 Don’t Lose Your Work Nobody is coming to save you or your design. Email is a …" at bounding box center [520, 297] width 1040 height 594
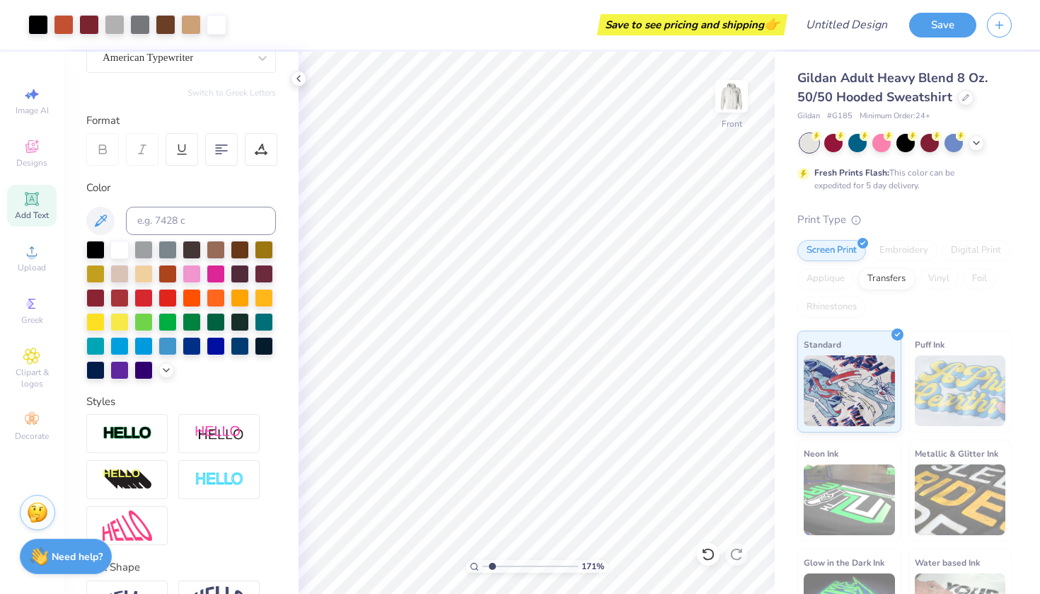
scroll to position [144, 0]
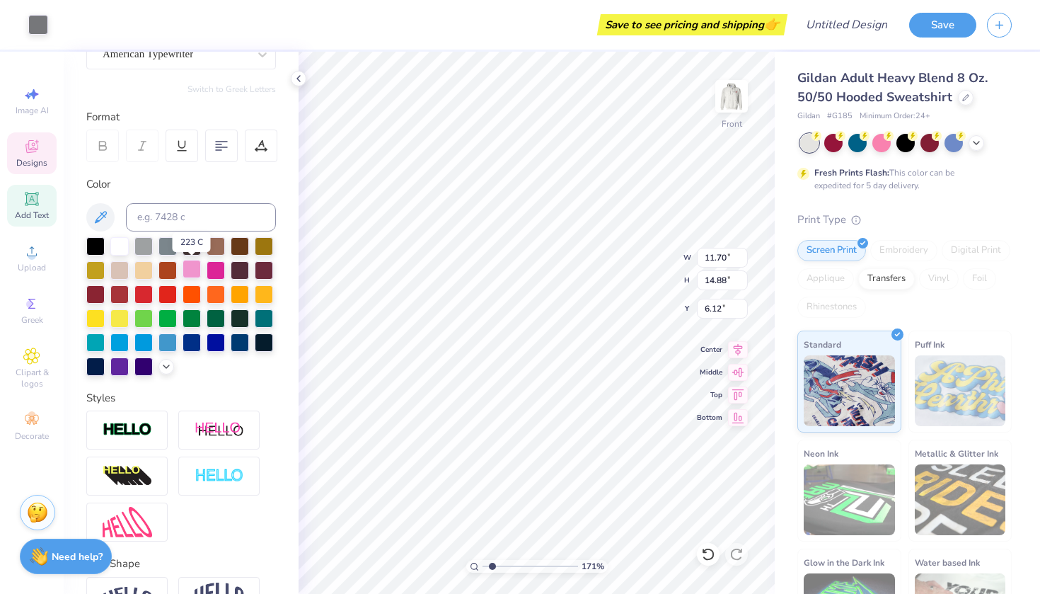
click at [197, 271] on div at bounding box center [192, 269] width 18 height 18
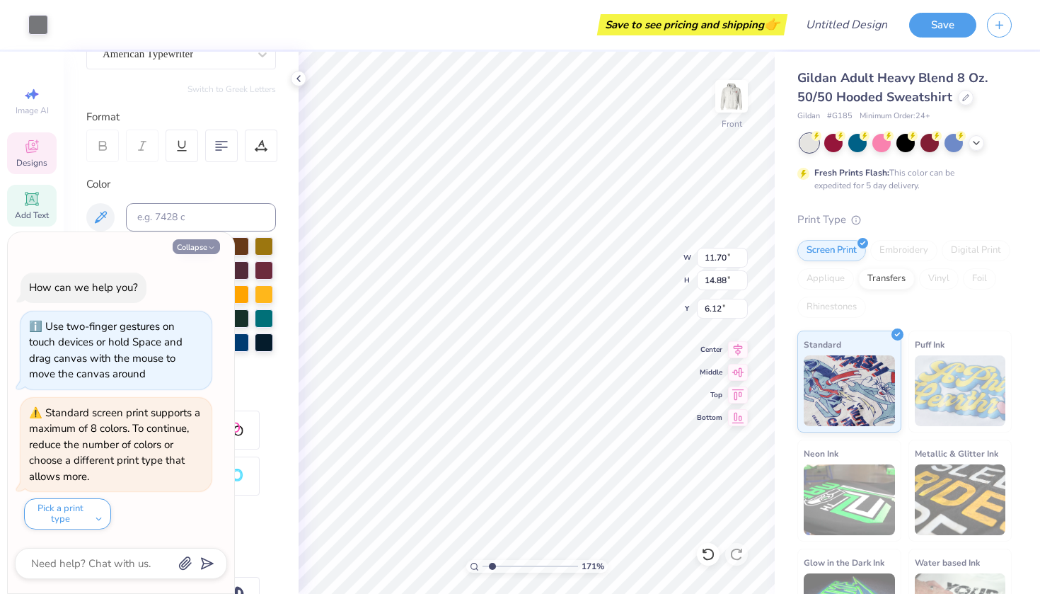
click at [213, 247] on icon "button" at bounding box center [211, 247] width 8 height 8
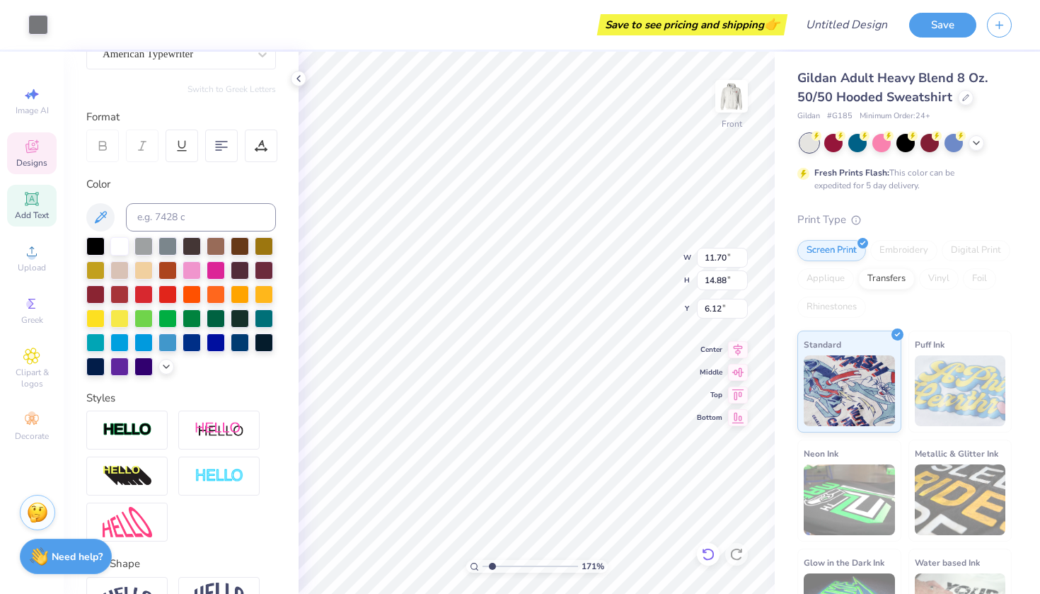
click at [710, 534] on icon at bounding box center [708, 554] width 14 height 14
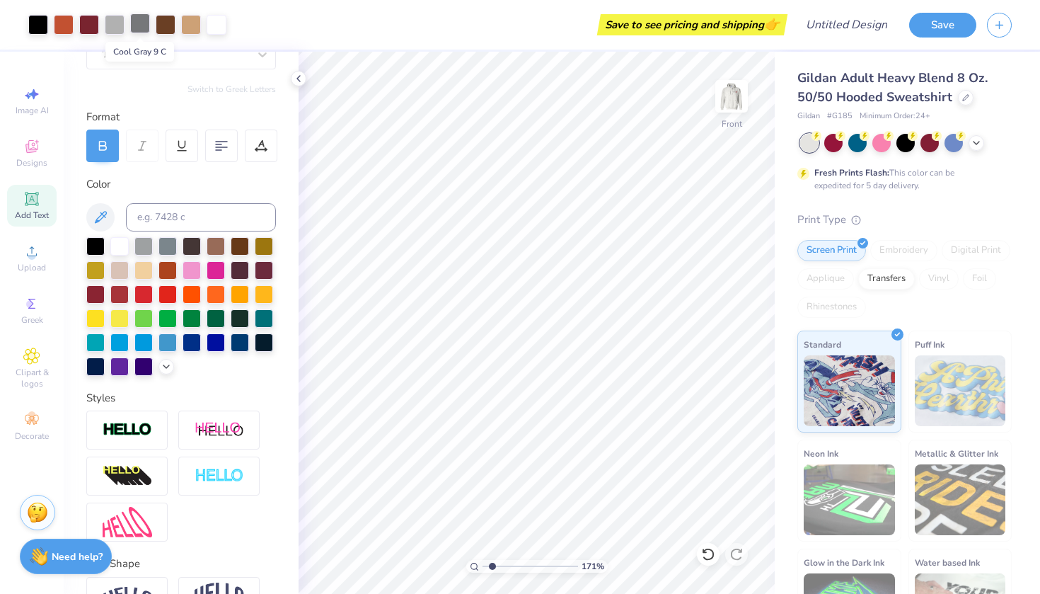
click at [143, 23] on div at bounding box center [140, 23] width 20 height 20
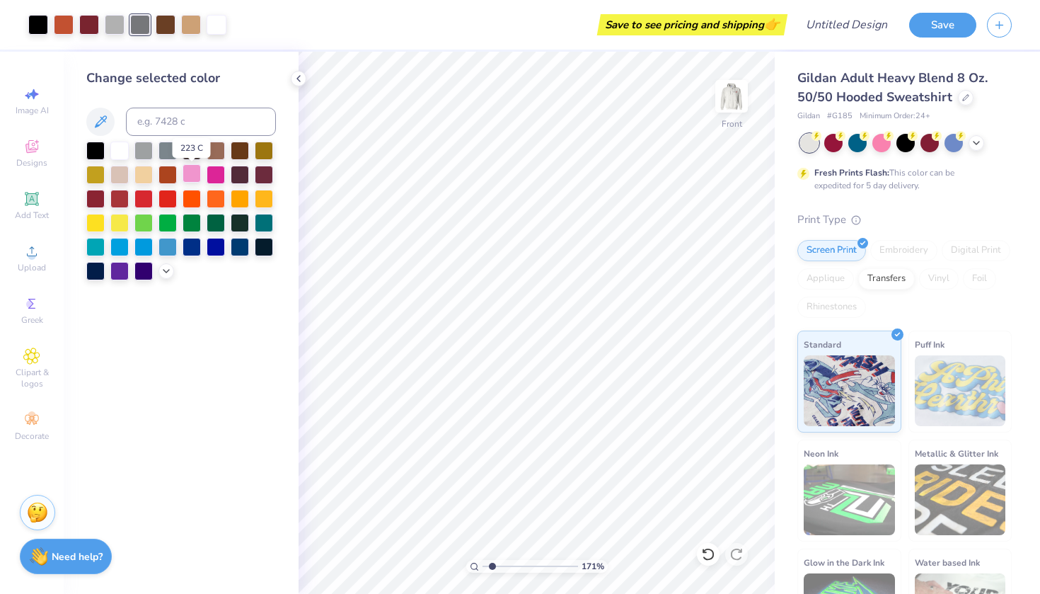
click at [195, 178] on div at bounding box center [192, 173] width 18 height 18
click at [144, 154] on div at bounding box center [143, 149] width 18 height 18
click at [168, 156] on div at bounding box center [167, 149] width 18 height 18
click at [116, 21] on div at bounding box center [115, 23] width 20 height 20
click at [191, 173] on div at bounding box center [192, 173] width 18 height 18
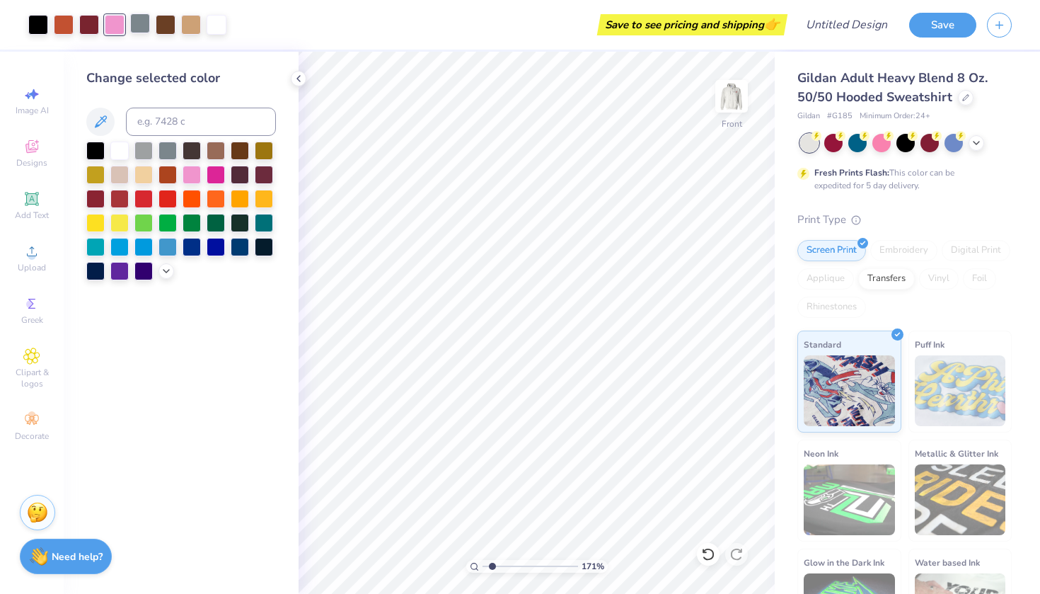
click at [143, 21] on div at bounding box center [140, 23] width 20 height 20
click at [195, 172] on div at bounding box center [192, 173] width 18 height 18
click at [218, 174] on div at bounding box center [216, 173] width 18 height 18
click at [164, 275] on icon at bounding box center [166, 269] width 11 height 11
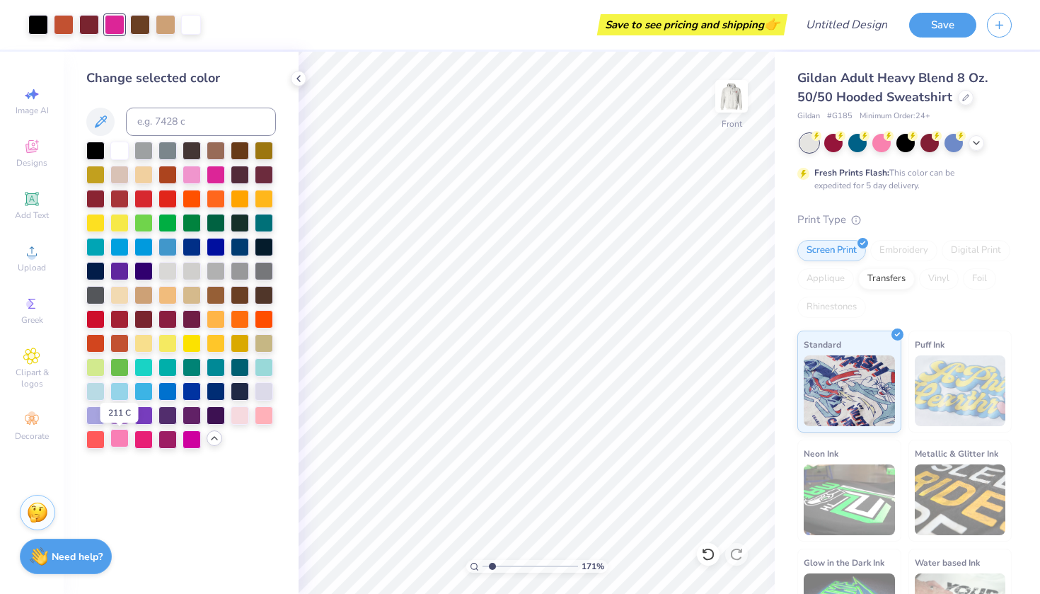
click at [117, 444] on div at bounding box center [119, 438] width 18 height 18
click at [143, 441] on div at bounding box center [143, 438] width 18 height 18
click at [192, 440] on div at bounding box center [192, 438] width 18 height 18
click at [242, 423] on div at bounding box center [240, 414] width 18 height 18
click at [267, 419] on div at bounding box center [264, 414] width 18 height 18
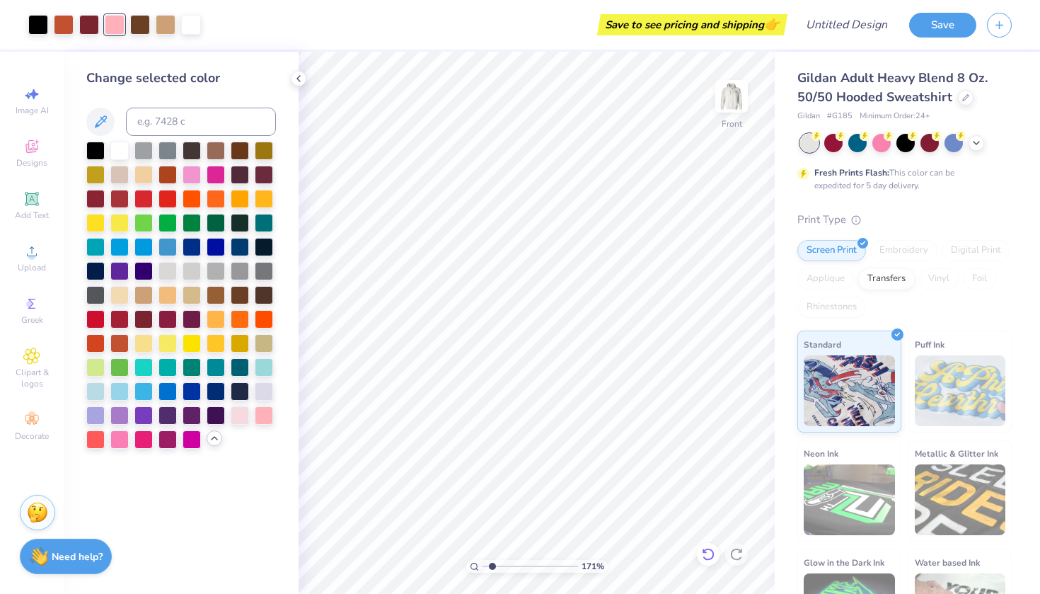
click at [710, 534] on icon at bounding box center [708, 554] width 14 height 14
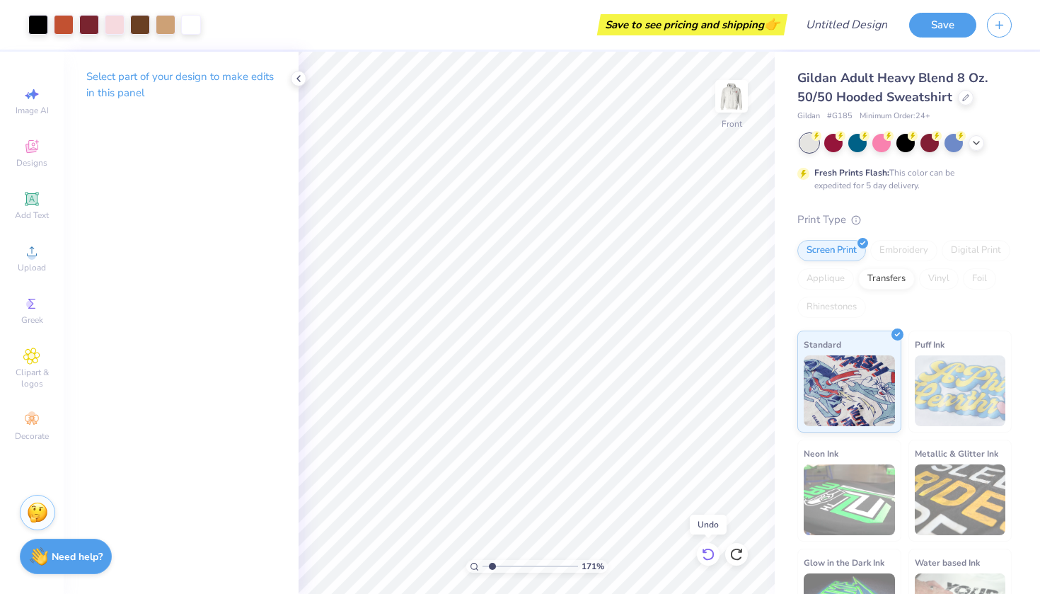
click at [710, 534] on icon at bounding box center [708, 554] width 14 height 14
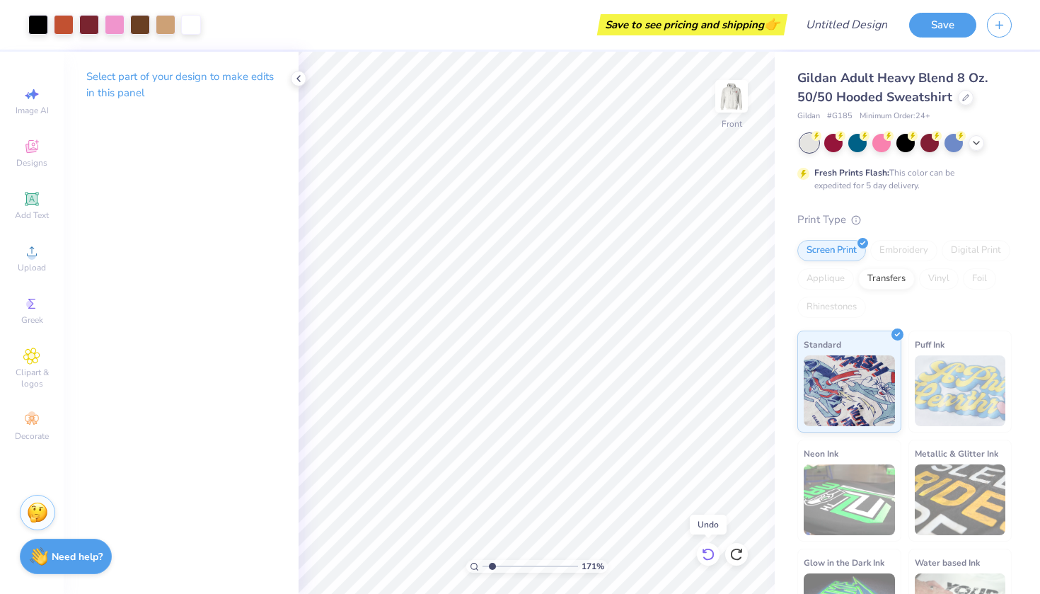
click at [710, 534] on icon at bounding box center [708, 554] width 14 height 14
click at [135, 28] on div at bounding box center [140, 23] width 20 height 20
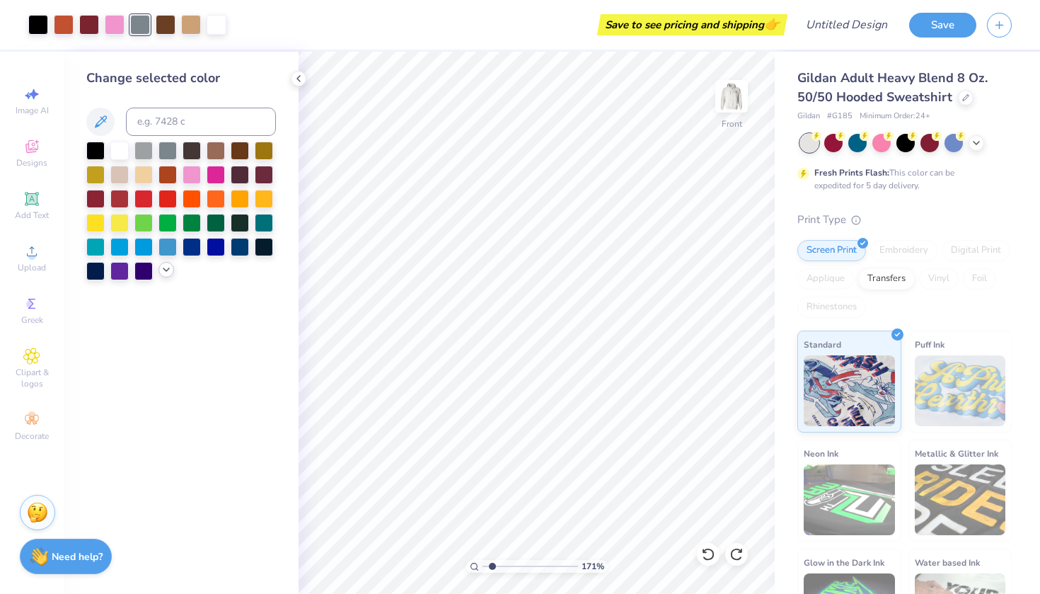
click at [166, 275] on icon at bounding box center [166, 269] width 11 height 11
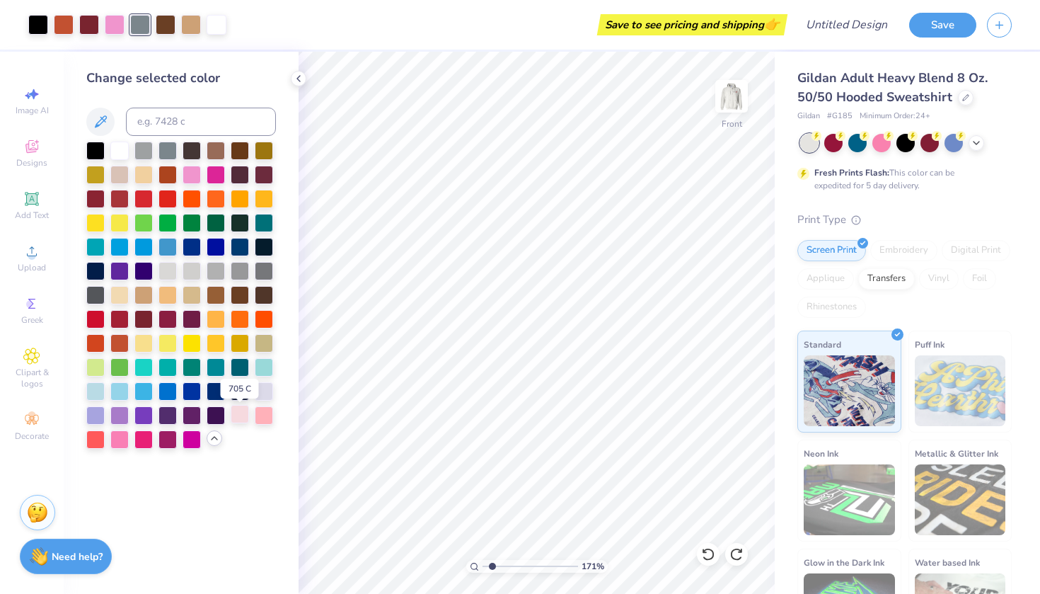
click at [243, 423] on div at bounding box center [240, 414] width 18 height 18
click at [120, 438] on div at bounding box center [119, 438] width 18 height 18
click at [116, 21] on div at bounding box center [115, 23] width 20 height 20
click at [265, 409] on div at bounding box center [264, 414] width 18 height 18
click at [236, 415] on div at bounding box center [240, 414] width 18 height 18
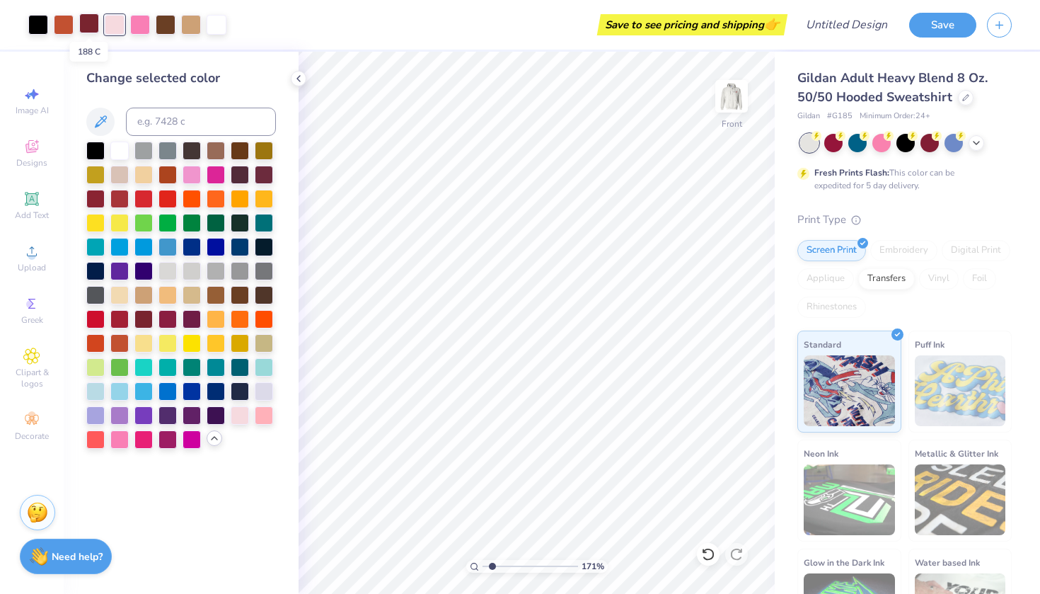
click at [93, 26] on div at bounding box center [89, 23] width 20 height 20
click at [94, 318] on div at bounding box center [95, 317] width 18 height 18
click at [163, 320] on div at bounding box center [167, 317] width 18 height 18
click at [64, 30] on div at bounding box center [64, 23] width 20 height 20
click at [164, 177] on div at bounding box center [167, 173] width 18 height 18
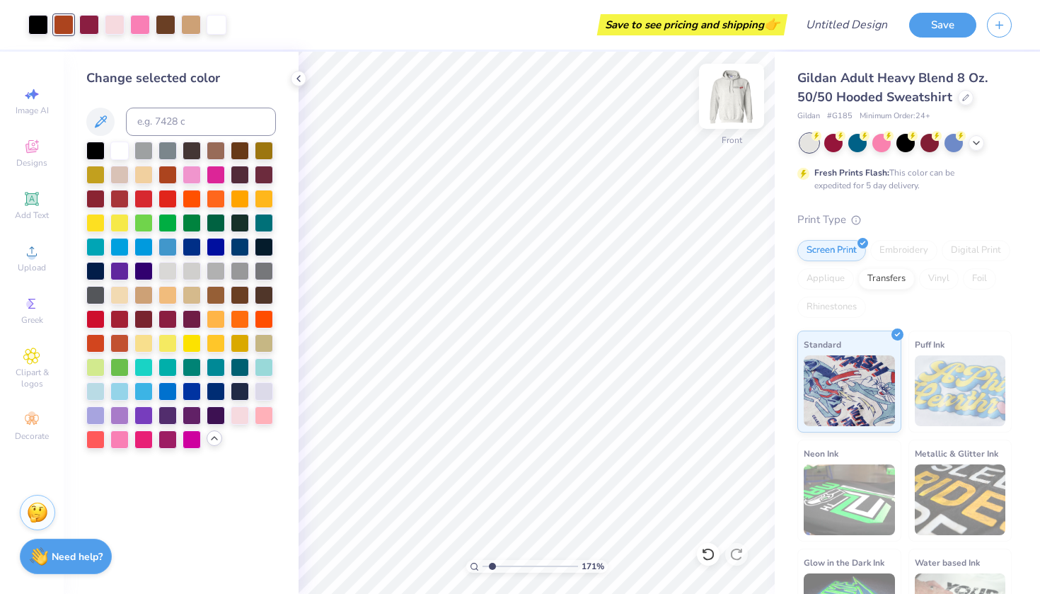
click at [734, 95] on img at bounding box center [731, 96] width 57 height 57
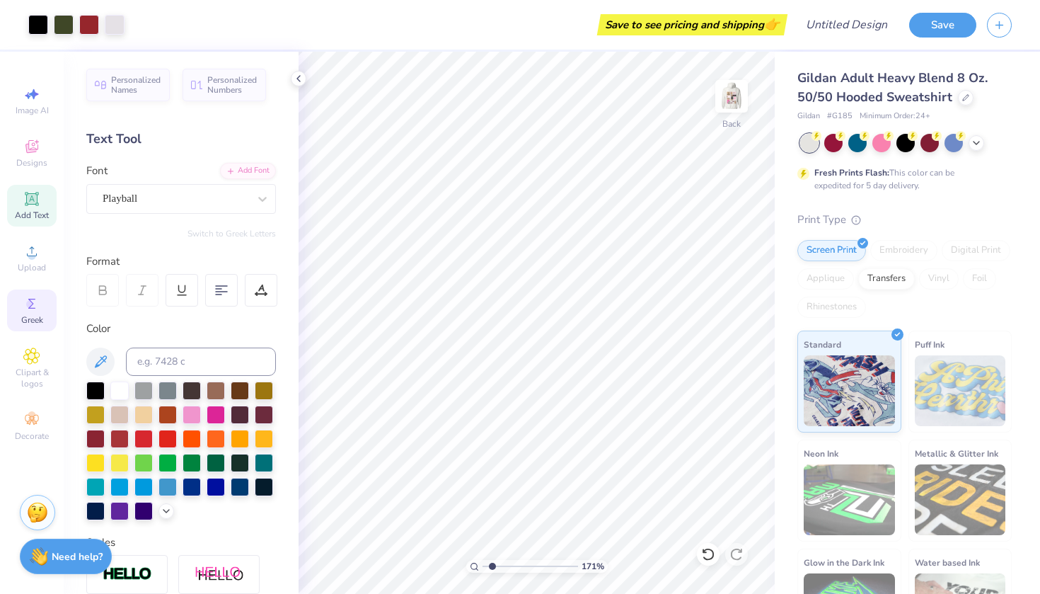
click at [37, 316] on span "Greek" at bounding box center [32, 319] width 22 height 11
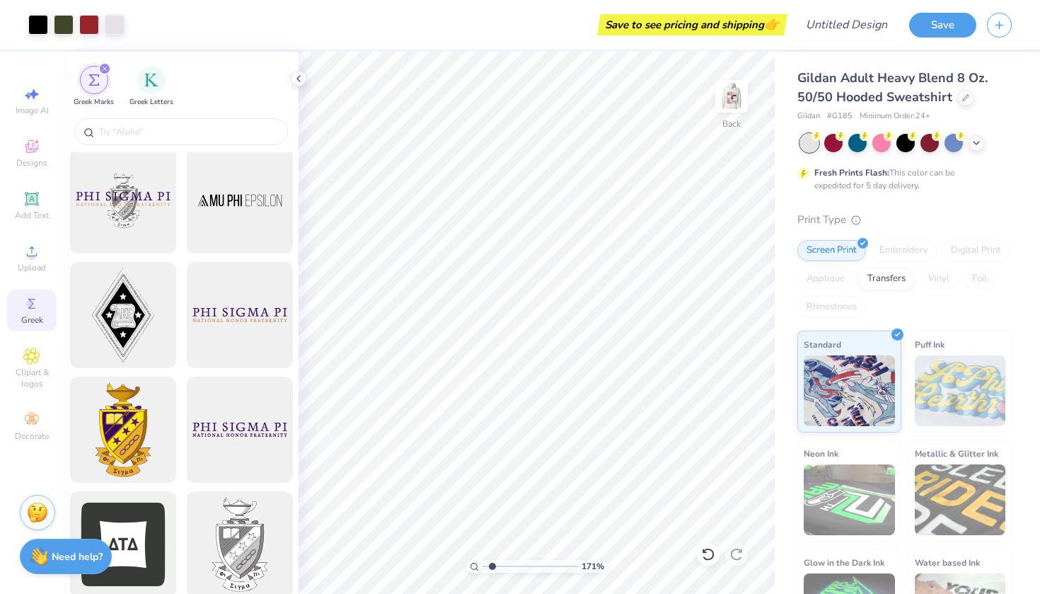
scroll to position [183, 0]
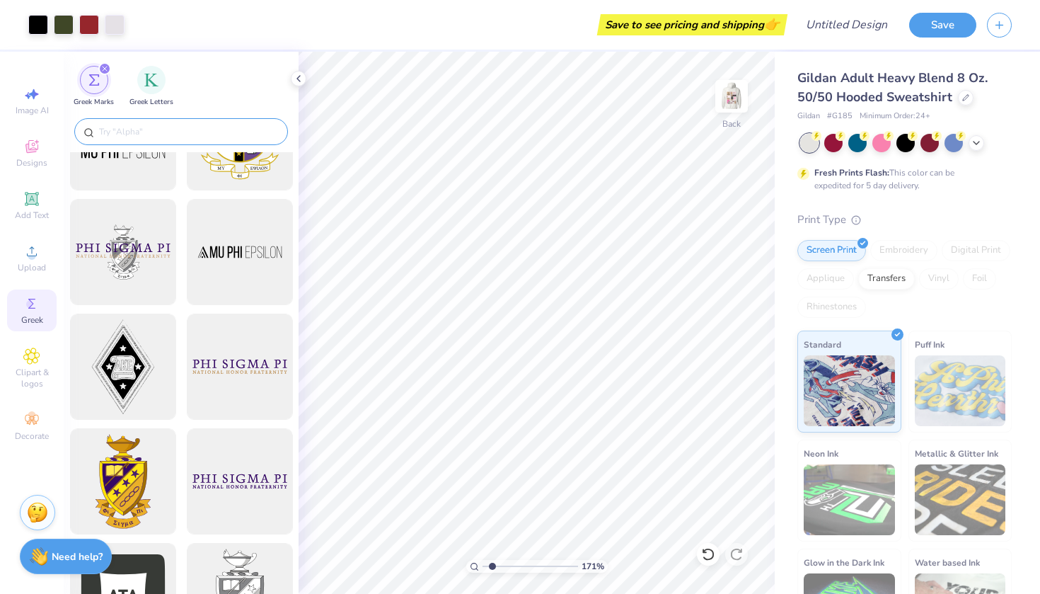
click at [154, 124] on div at bounding box center [181, 131] width 214 height 27
click at [144, 134] on input "text" at bounding box center [188, 132] width 181 height 14
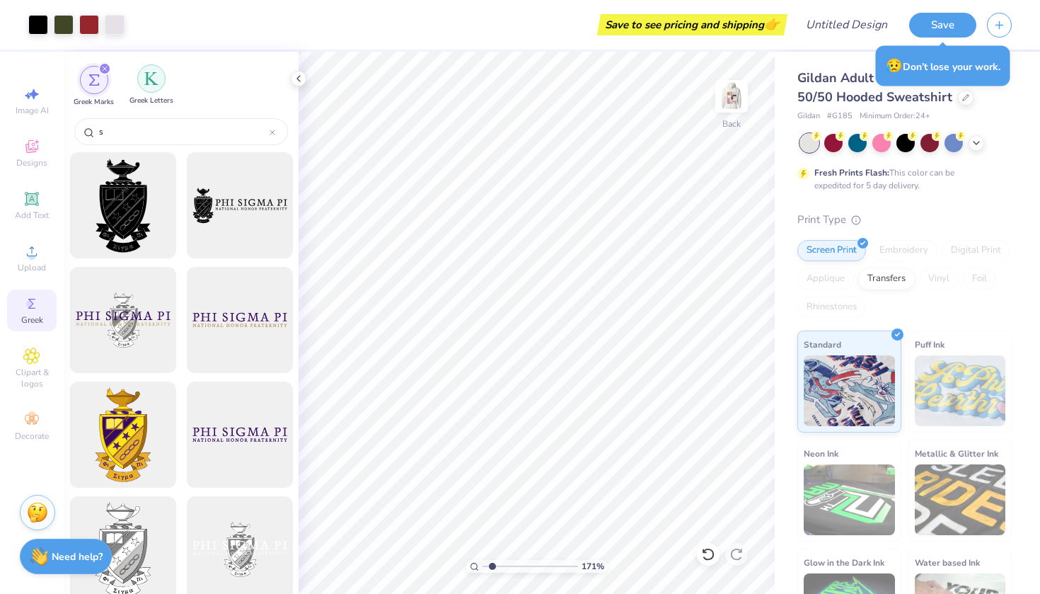
click at [152, 75] on img "filter for Greek Letters" at bounding box center [151, 78] width 14 height 14
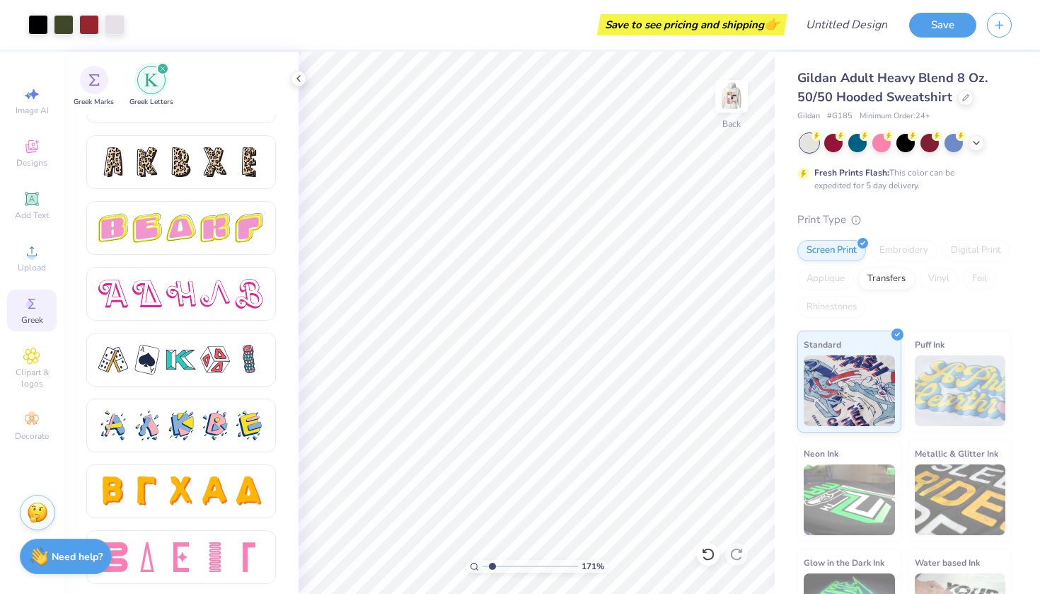
scroll to position [2348, 0]
click at [224, 534] on div at bounding box center [215, 557] width 30 height 30
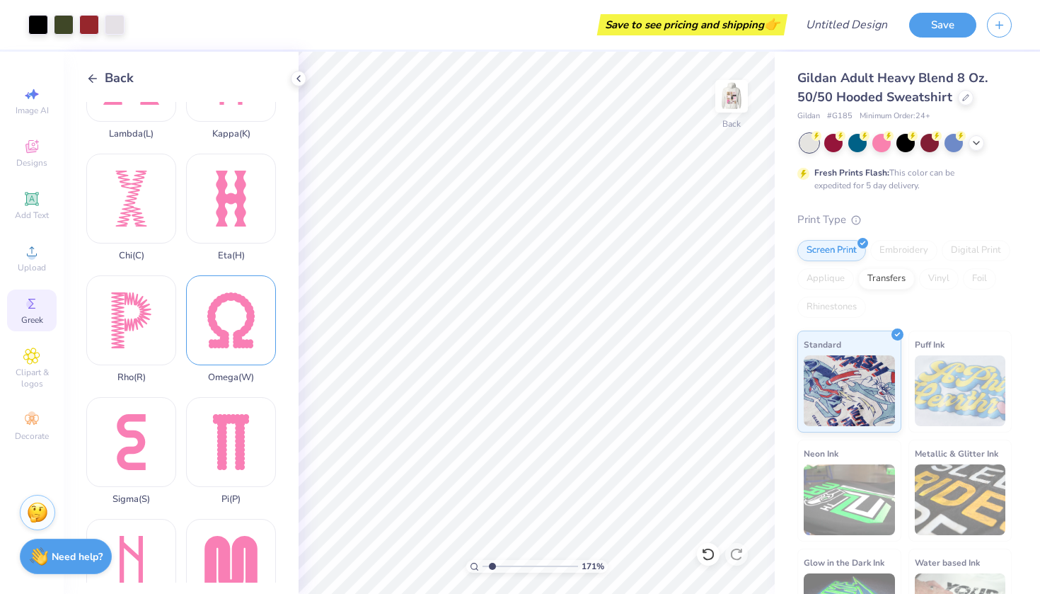
scroll to position [436, 0]
click at [153, 431] on div "Sigma ( S )" at bounding box center [131, 450] width 90 height 108
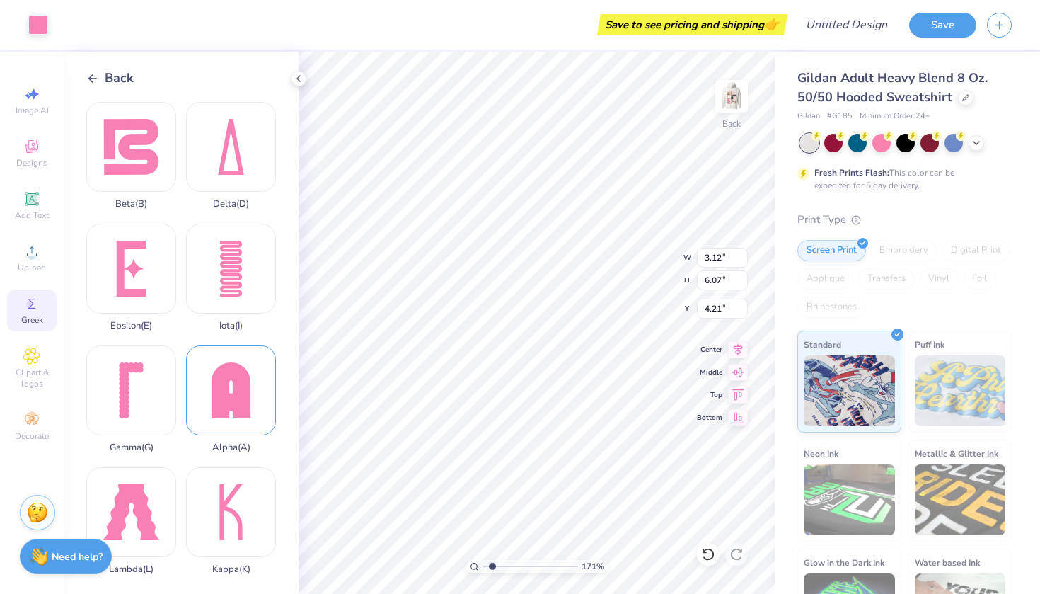
scroll to position [0, 0]
click at [232, 178] on div "Delta ( D )" at bounding box center [231, 156] width 90 height 108
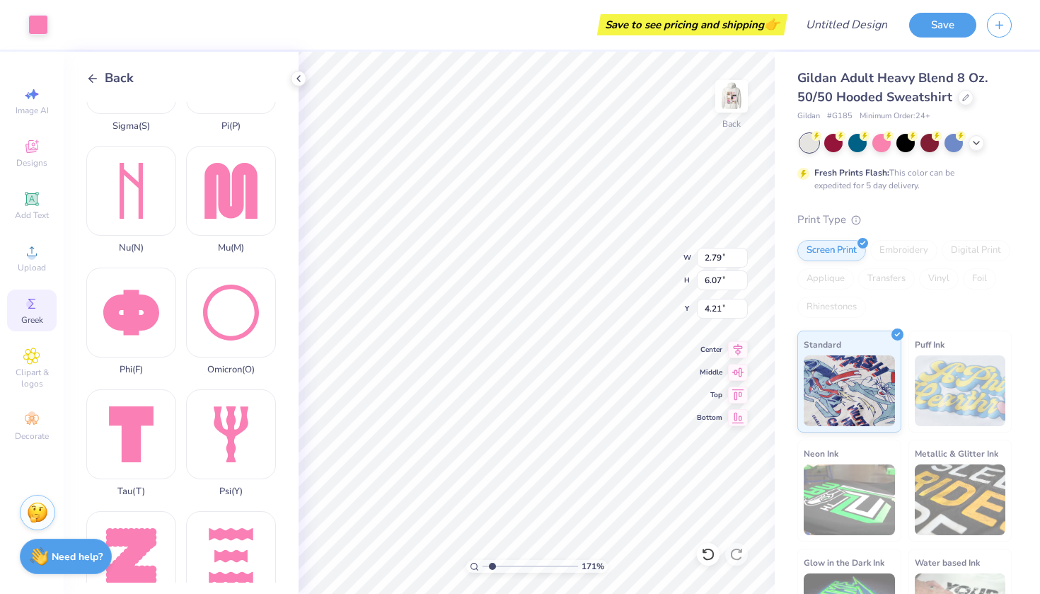
scroll to position [809, 0]
click at [137, 426] on div "Tau ( T )" at bounding box center [131, 442] width 90 height 108
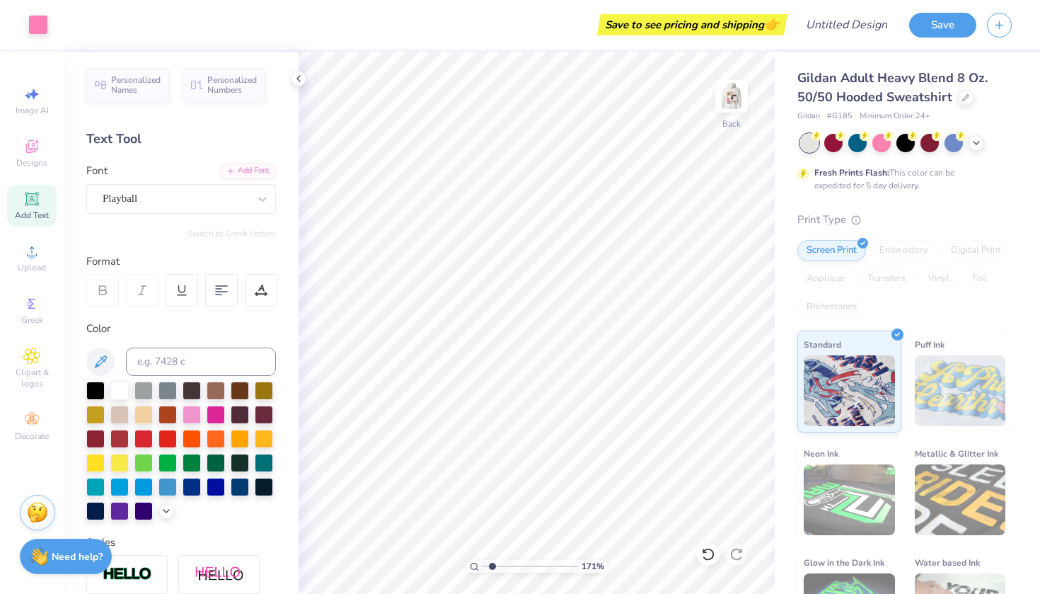
click at [493, 534] on input "range" at bounding box center [529, 566] width 95 height 13
click at [492, 534] on input "range" at bounding box center [529, 566] width 95 height 13
click at [30, 309] on icon at bounding box center [31, 303] width 17 height 17
